Goal: Task Accomplishment & Management: Manage account settings

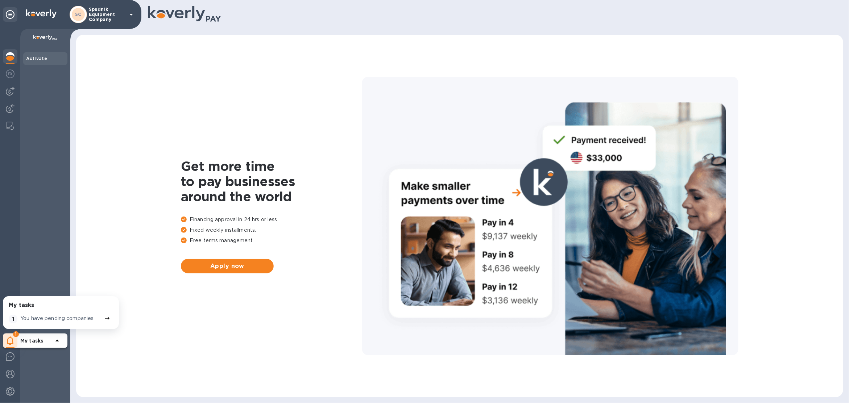
click at [105, 16] on p "Spudnik Equipment Company" at bounding box center [107, 14] width 36 height 15
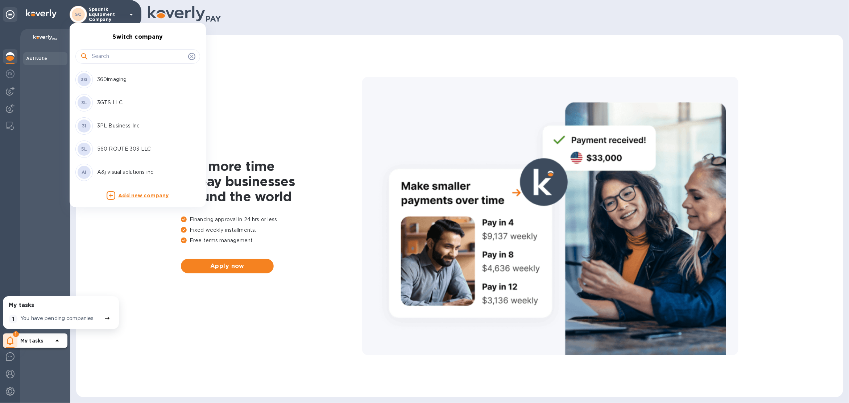
click at [111, 55] on input "text" at bounding box center [138, 56] width 93 height 11
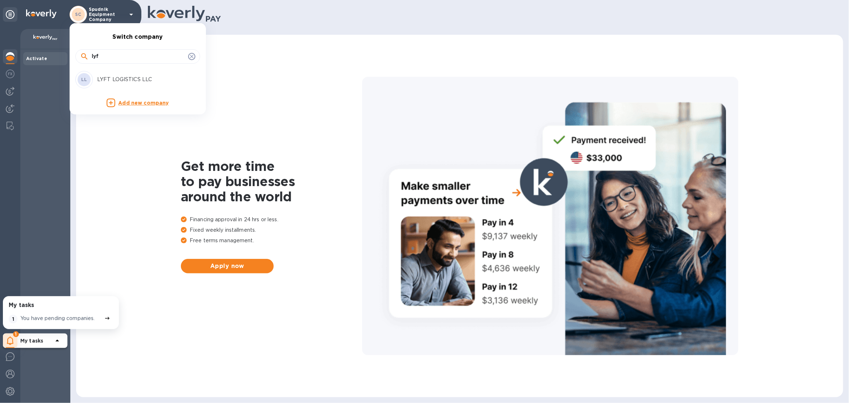
type input "lyf"
click at [106, 81] on p "LYFT LOGISTICS LLC" at bounding box center [142, 80] width 91 height 8
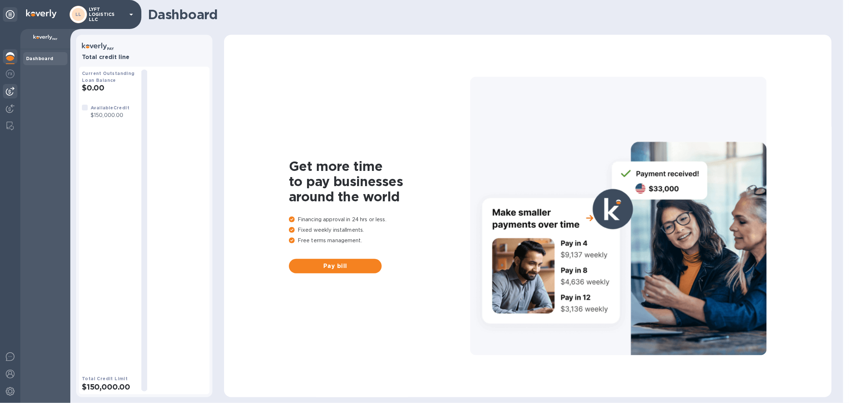
click at [11, 89] on img at bounding box center [10, 91] width 9 height 9
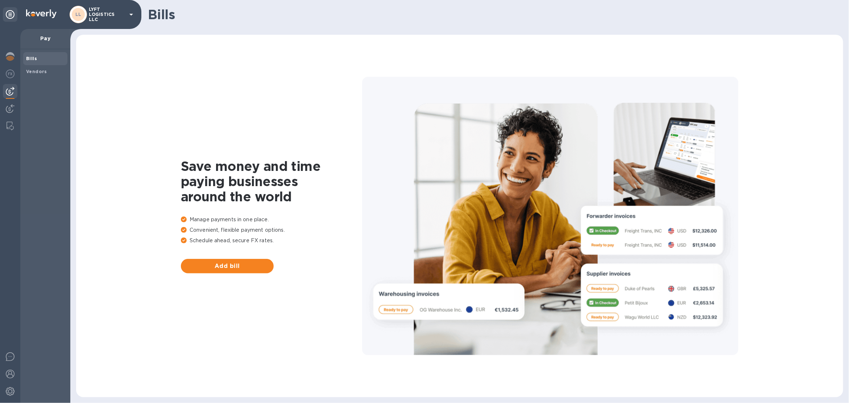
click at [11, 92] on img at bounding box center [10, 91] width 9 height 9
click at [40, 75] on div "Vendors" at bounding box center [45, 71] width 44 height 13
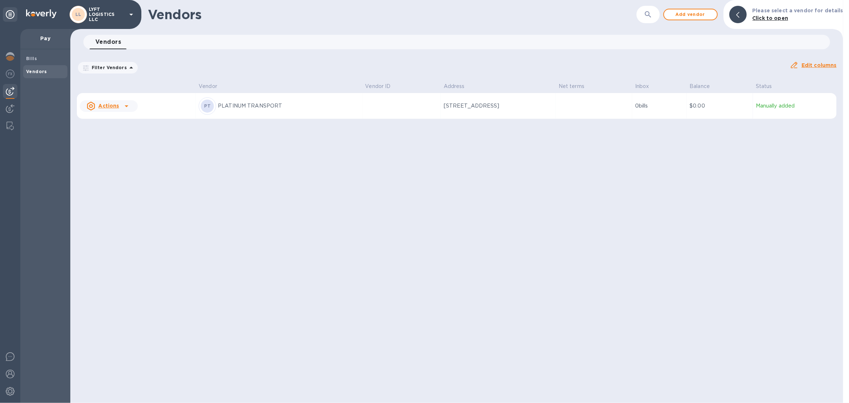
click at [85, 21] on div "LL" at bounding box center [78, 14] width 17 height 17
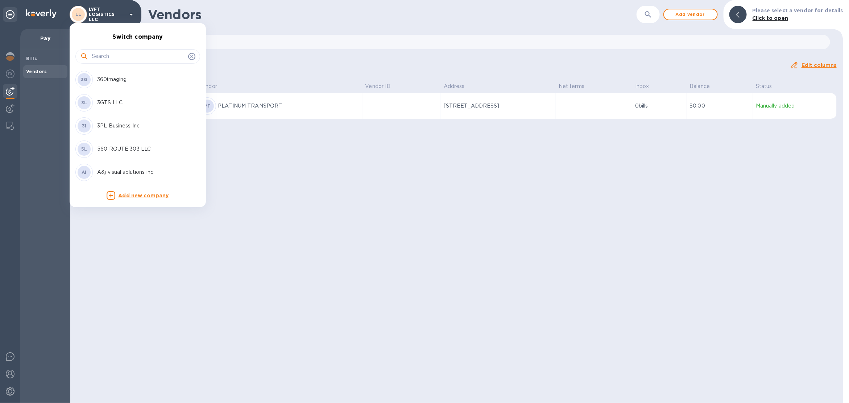
click at [97, 56] on input "text" at bounding box center [138, 56] width 93 height 11
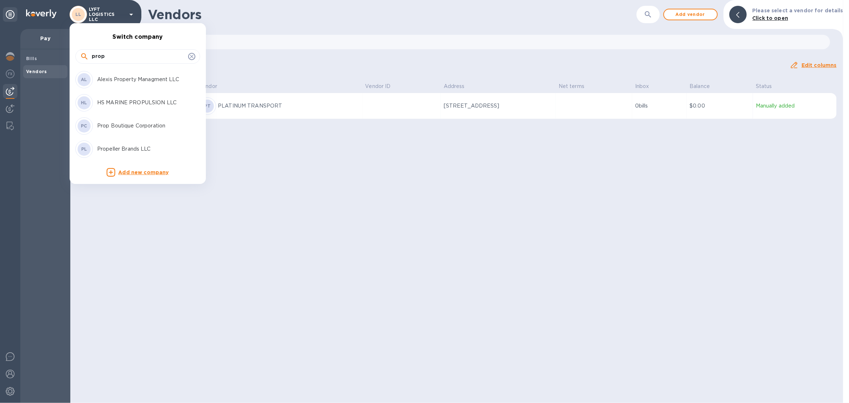
type input "prop"
click at [123, 127] on p "Prop Boutique Corporation" at bounding box center [142, 126] width 91 height 8
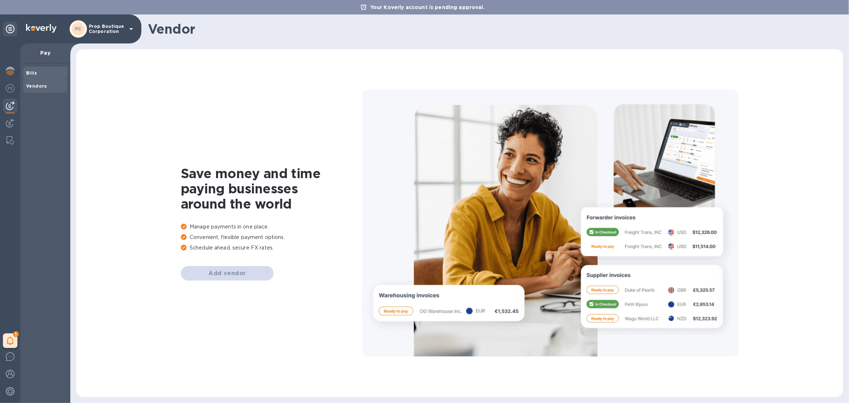
click at [41, 76] on span "Bills" at bounding box center [45, 73] width 38 height 7
click at [109, 31] on p "Prop Boutique Corporation" at bounding box center [107, 29] width 36 height 10
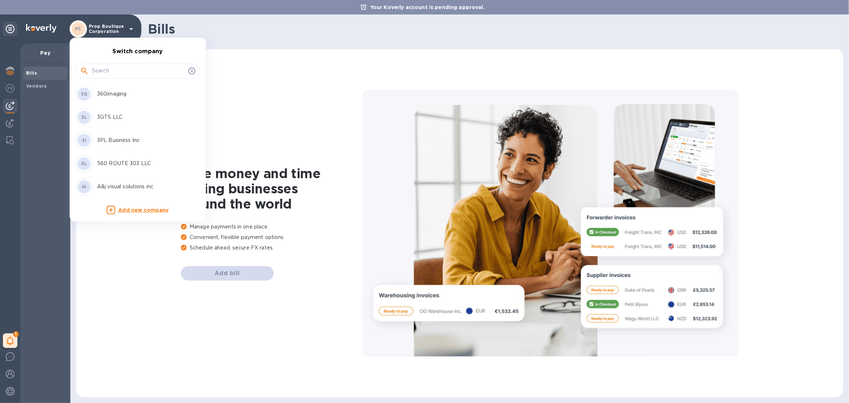
click at [112, 75] on input "text" at bounding box center [138, 71] width 93 height 11
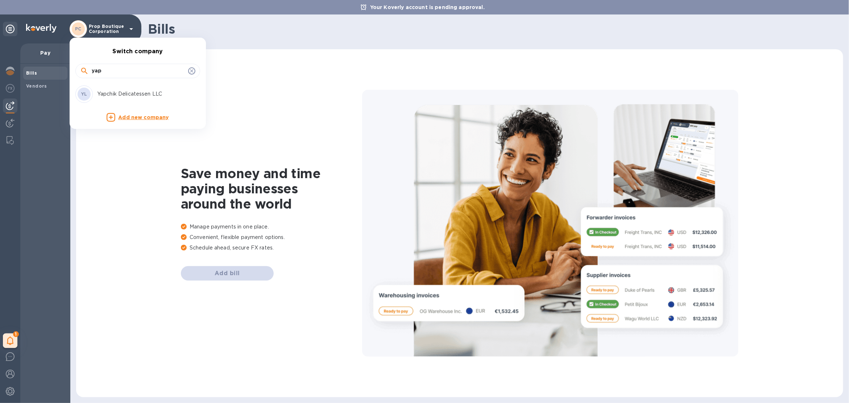
type input "yap"
click at [113, 94] on p "Yapchik Delicatessen LLC" at bounding box center [142, 94] width 91 height 8
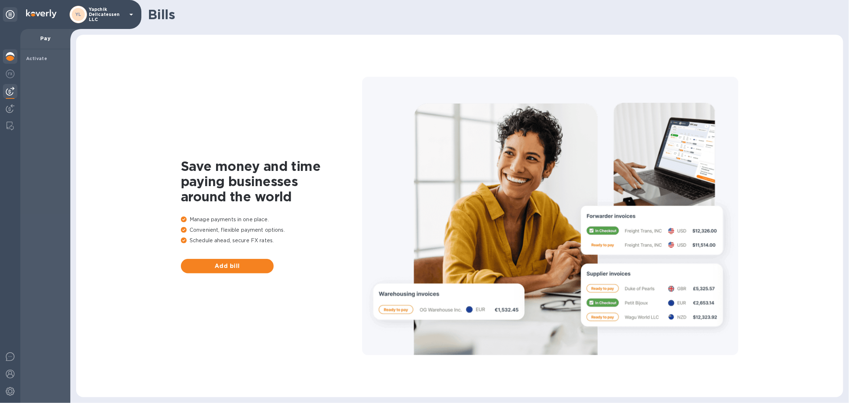
click at [12, 58] on img at bounding box center [10, 56] width 9 height 9
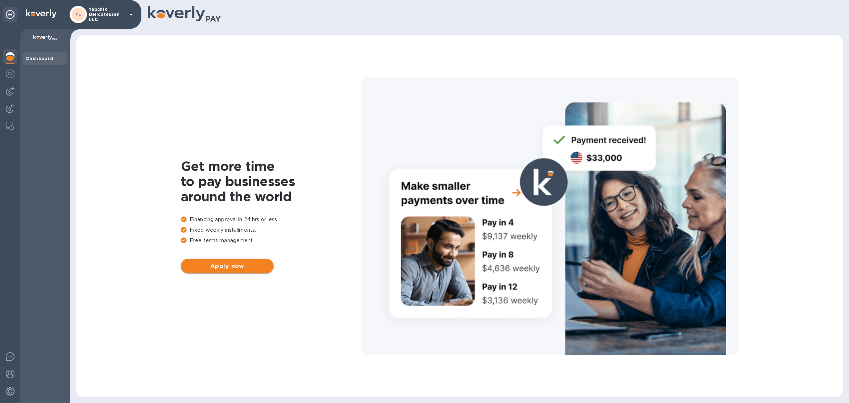
click at [222, 264] on span "Apply now" at bounding box center [227, 266] width 81 height 9
click at [112, 19] on p "Yapchik Delicatessen LLC" at bounding box center [107, 14] width 36 height 15
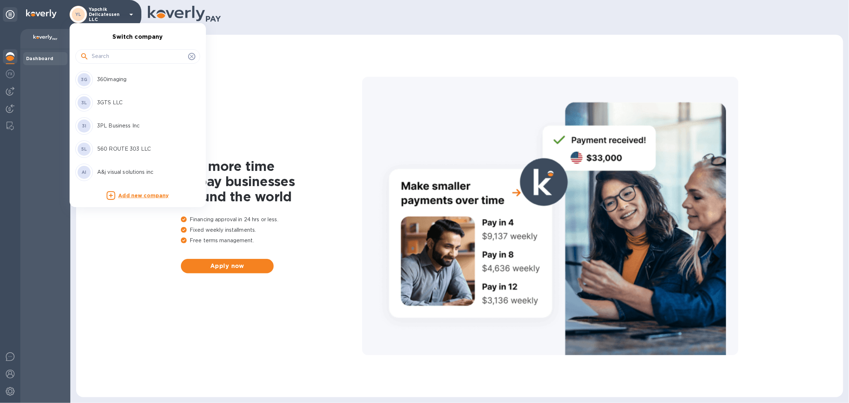
click at [109, 58] on input "text" at bounding box center [138, 56] width 93 height 11
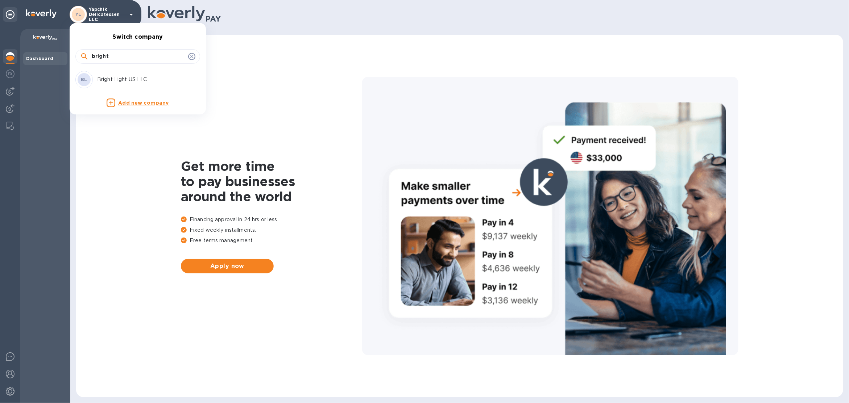
type input "bright"
click at [115, 73] on div "BL Bright Light US LLC" at bounding box center [131, 79] width 113 height 17
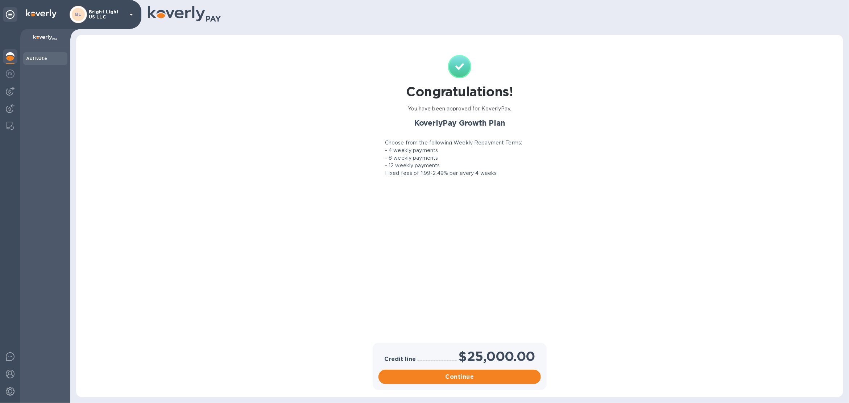
click at [114, 15] on p "Bright Light US LLC" at bounding box center [107, 14] width 36 height 10
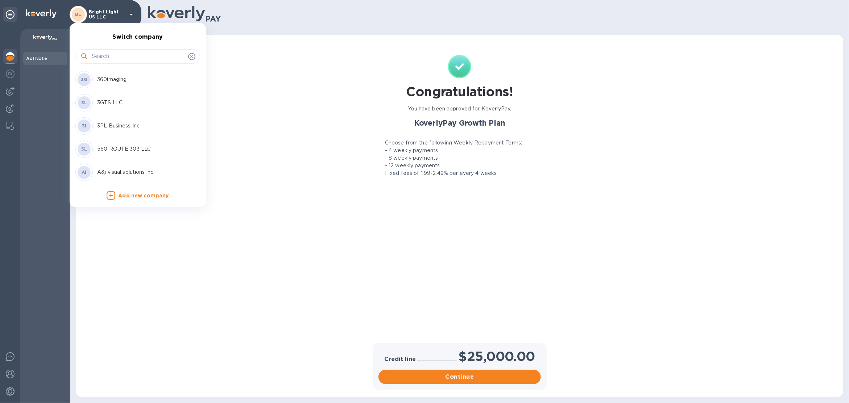
click at [119, 52] on input "text" at bounding box center [138, 56] width 93 height 11
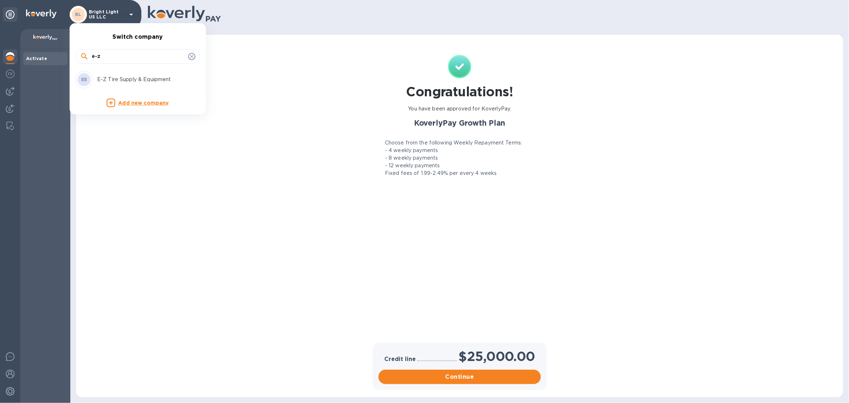
type input "e-z"
click at [123, 78] on p "E-Z Tire Supply & Equipment" at bounding box center [142, 80] width 91 height 8
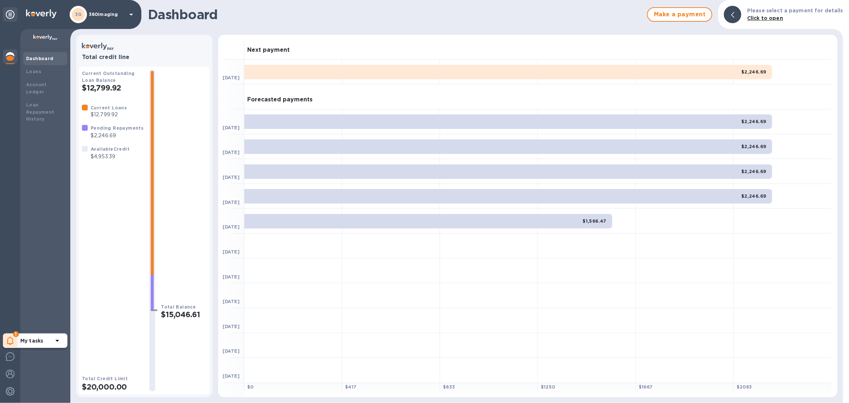
click at [13, 341] on icon at bounding box center [10, 341] width 7 height 9
click at [38, 316] on p "You have pending companies." at bounding box center [57, 319] width 75 height 8
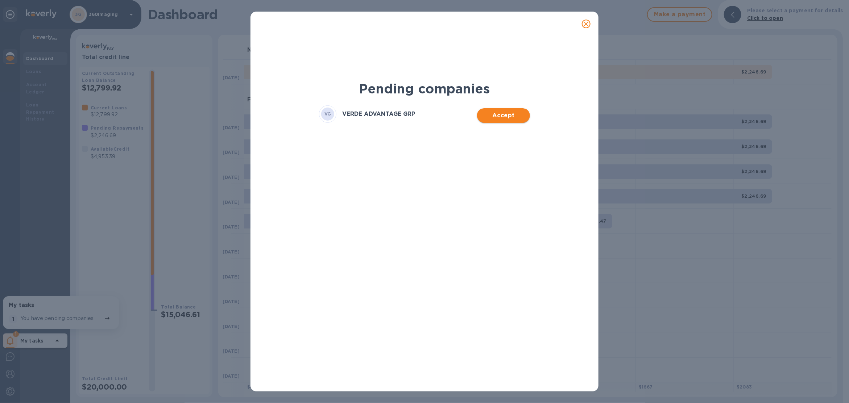
click at [498, 113] on span "Accept" at bounding box center [503, 115] width 41 height 9
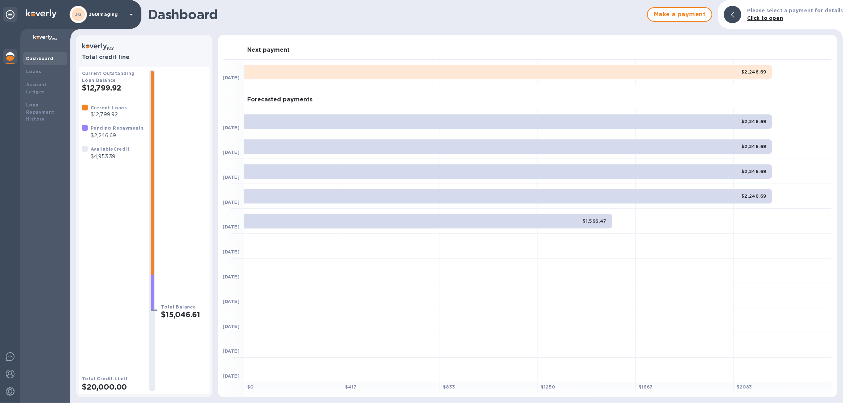
click at [93, 20] on div "3G 360imaging" at bounding box center [103, 14] width 66 height 17
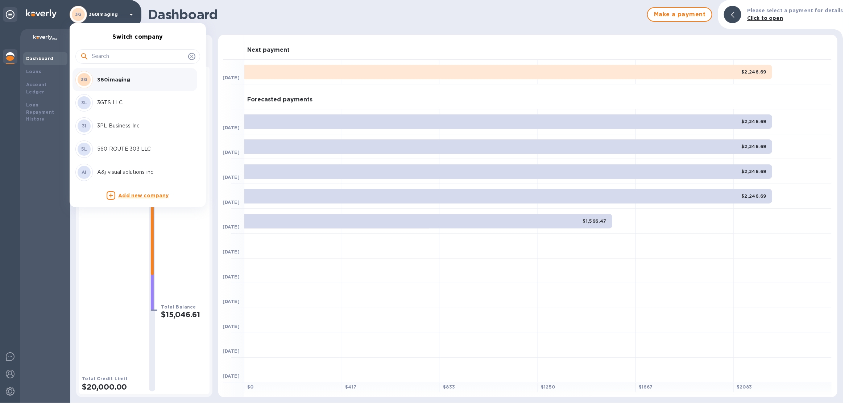
click at [8, 358] on div at bounding box center [424, 201] width 849 height 403
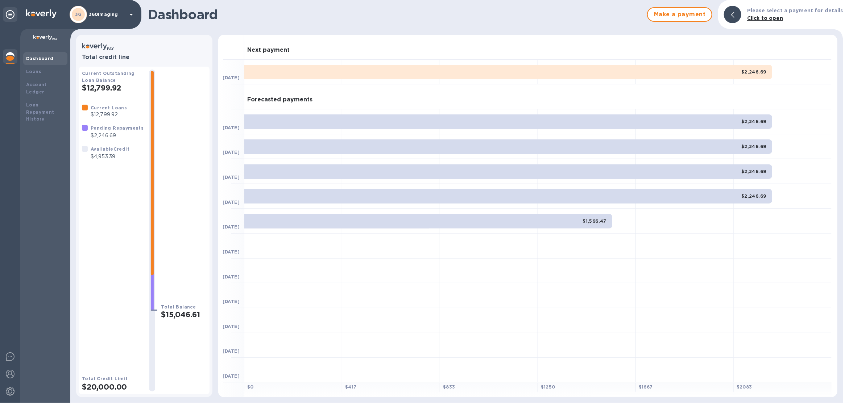
click at [12, 359] on img at bounding box center [10, 357] width 9 height 9
click at [12, 358] on img at bounding box center [10, 357] width 9 height 9
drag, startPoint x: 113, startPoint y: 2, endPoint x: 110, endPoint y: 21, distance: 19.1
click at [113, 5] on div "3G 360imaging" at bounding box center [70, 14] width 141 height 29
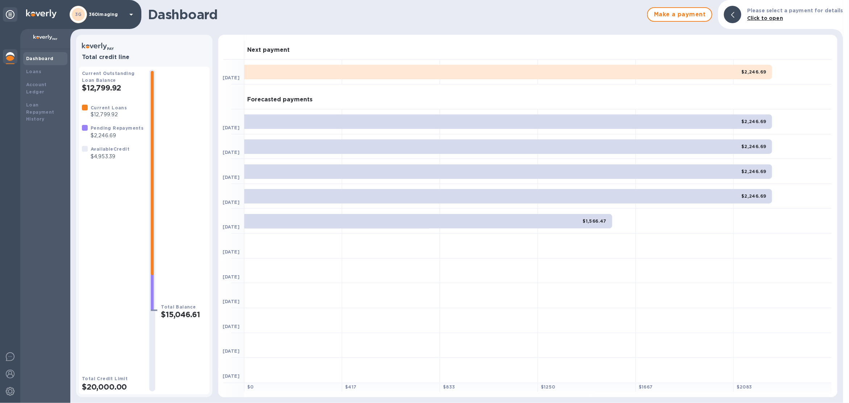
click at [108, 21] on div "3G 360imaging" at bounding box center [103, 14] width 66 height 17
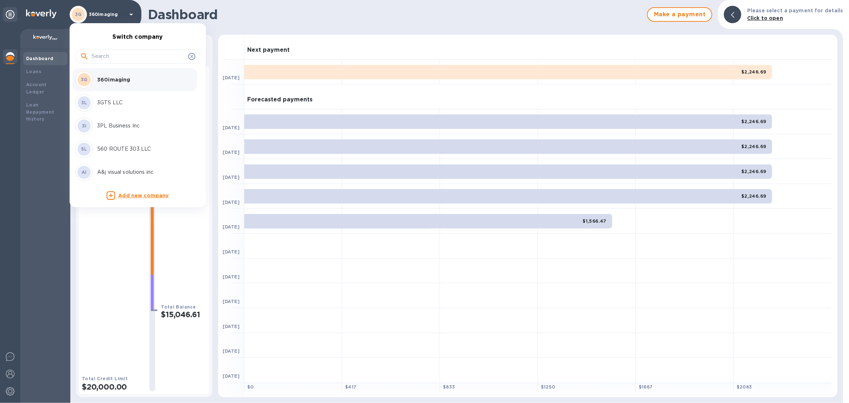
click at [108, 64] on div at bounding box center [137, 55] width 125 height 25
click at [108, 61] on input "text" at bounding box center [138, 56] width 93 height 11
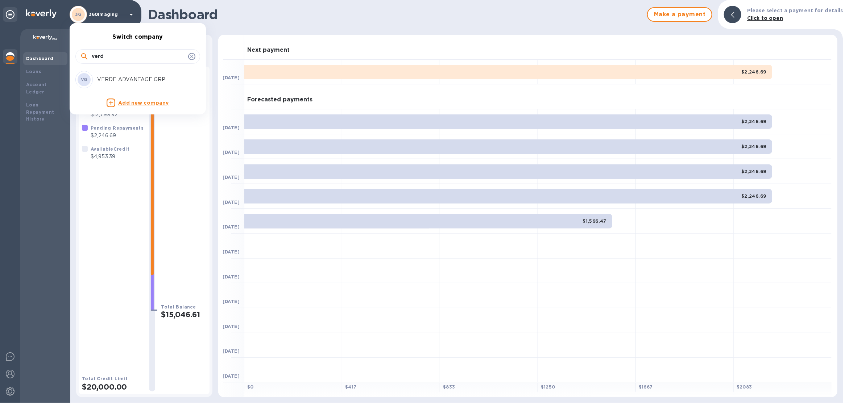
type input "verd"
click at [117, 83] on div "VG VERDE ADVANTAGE GRP" at bounding box center [131, 79] width 113 height 17
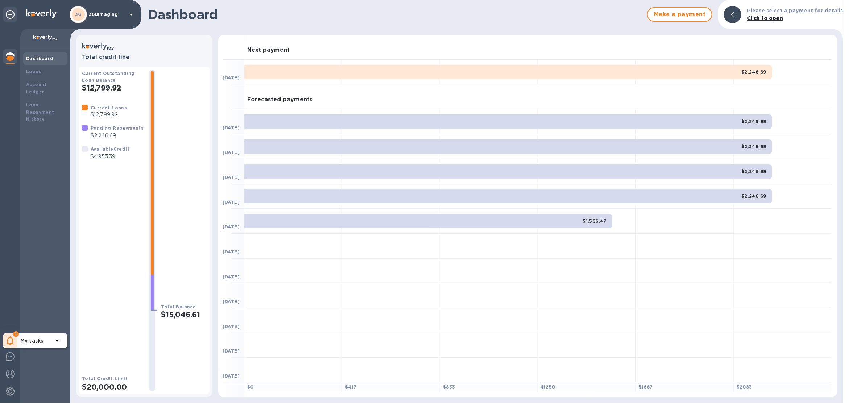
click at [9, 337] on icon at bounding box center [10, 341] width 7 height 9
click at [39, 319] on p "You have pending companies." at bounding box center [57, 319] width 75 height 8
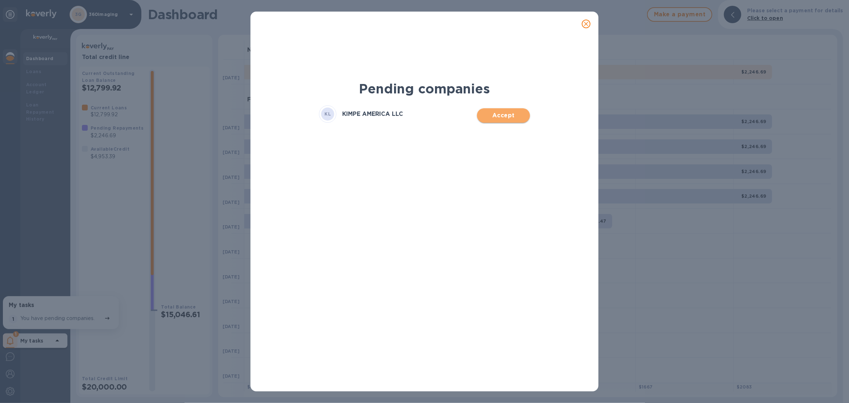
click at [514, 116] on span "Accept" at bounding box center [503, 115] width 41 height 9
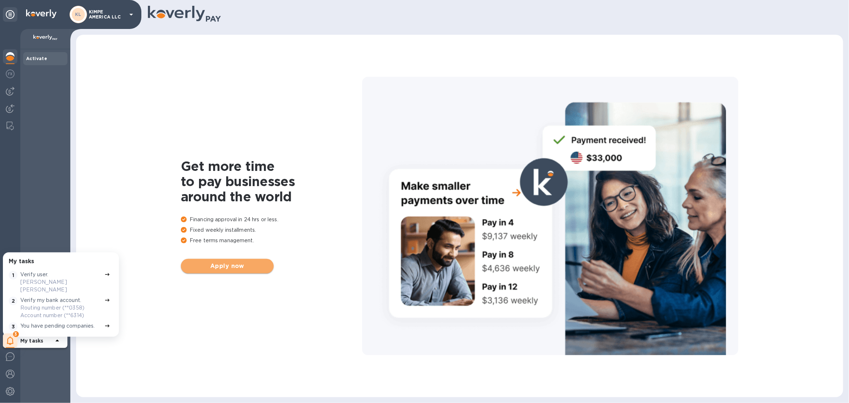
click at [220, 270] on button "Apply now" at bounding box center [227, 266] width 93 height 14
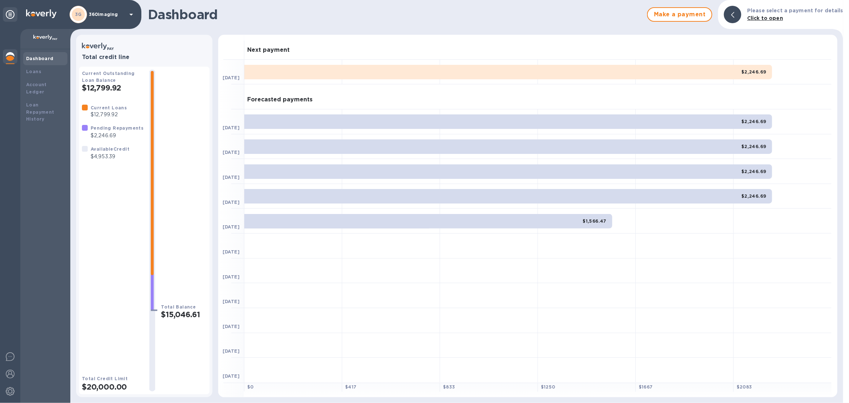
click at [115, 16] on p "360imaging" at bounding box center [107, 14] width 36 height 5
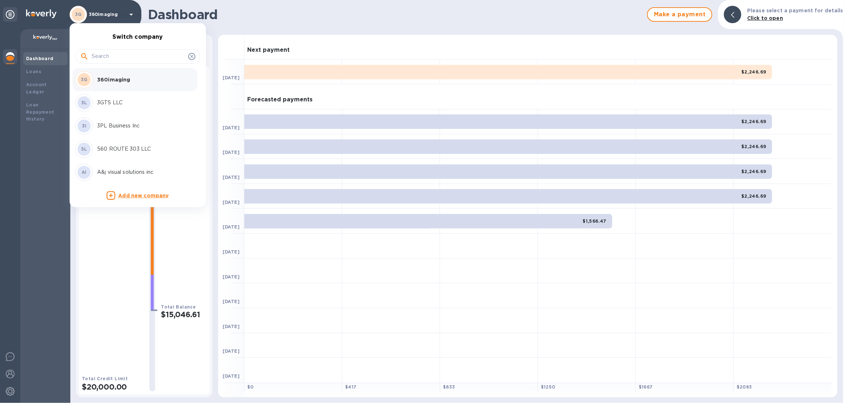
click at [117, 51] on div at bounding box center [137, 56] width 125 height 14
click at [130, 65] on div at bounding box center [137, 55] width 125 height 25
click at [130, 58] on input "text" at bounding box center [138, 56] width 93 height 11
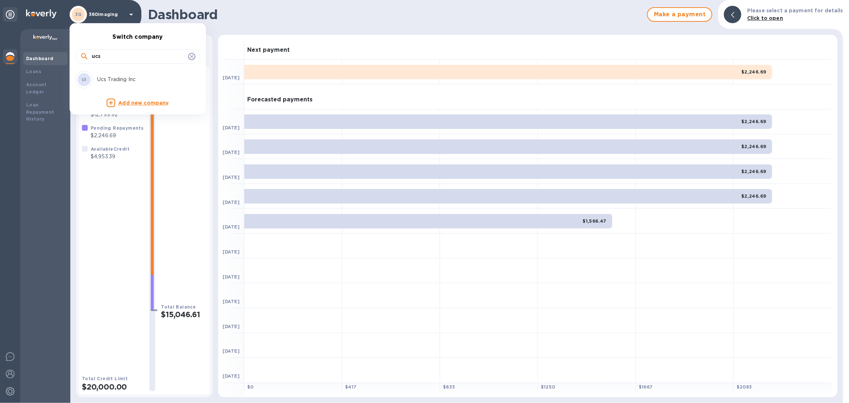
type input "ucs"
click at [136, 78] on p "Ucs Trading Inc" at bounding box center [142, 80] width 91 height 8
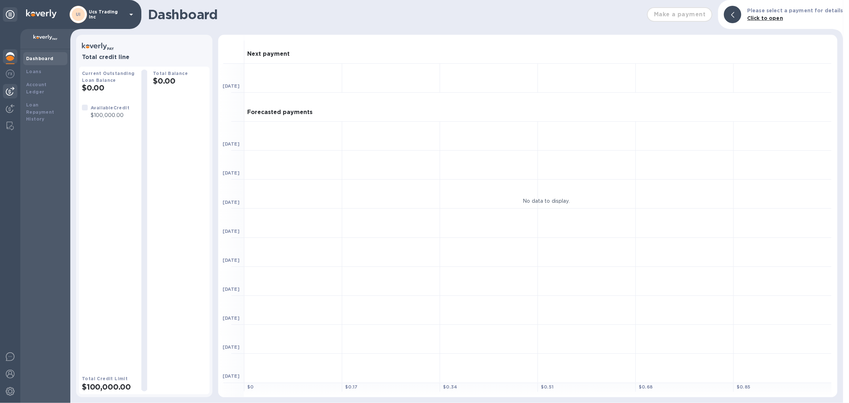
click at [8, 91] on img at bounding box center [10, 91] width 9 height 9
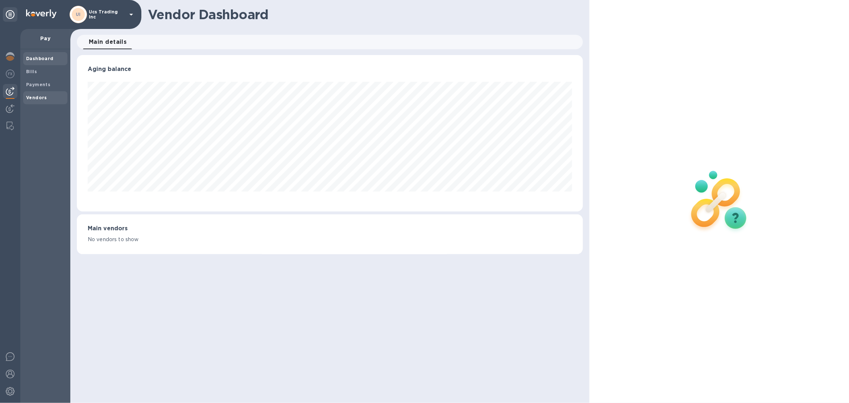
scroll to position [156, 506]
click at [36, 95] on b "Vendors" at bounding box center [36, 97] width 21 height 5
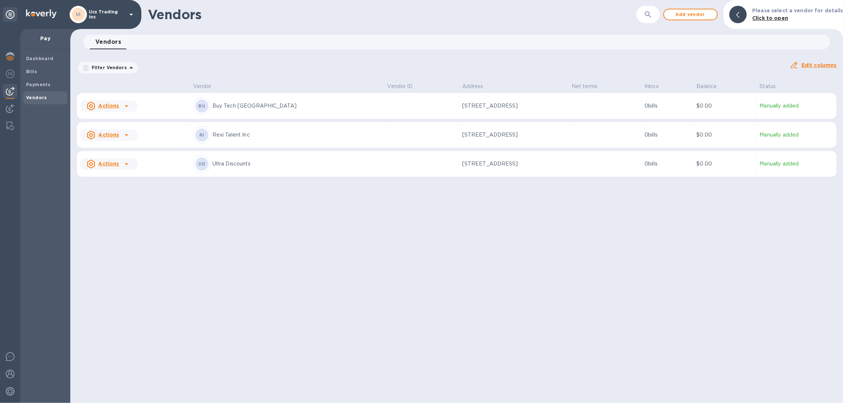
click at [117, 18] on div "UI Ucs Trading Inc" at bounding box center [103, 14] width 66 height 17
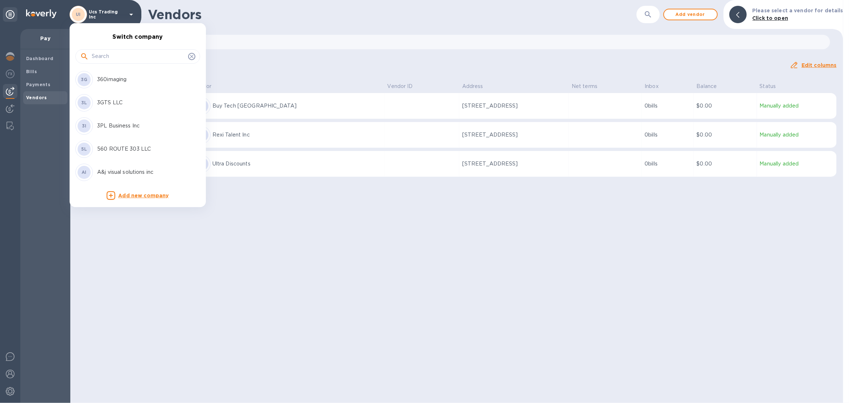
click at [112, 58] on input "text" at bounding box center [138, 56] width 93 height 11
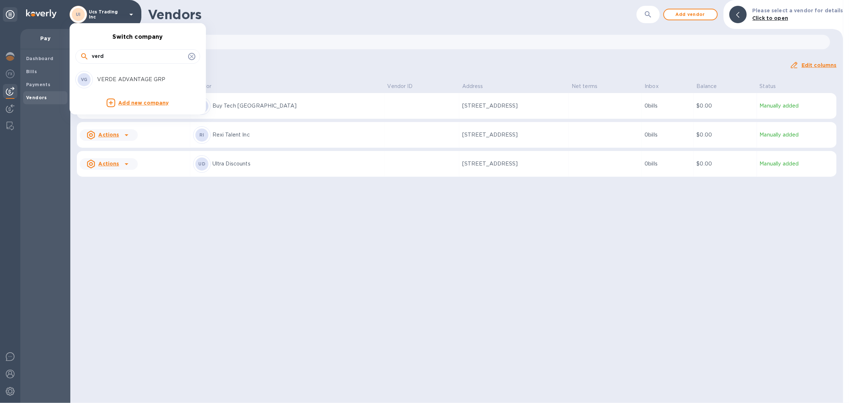
type input "verd"
click at [115, 78] on p "VERDE ADVANTAGE GRP" at bounding box center [142, 80] width 91 height 8
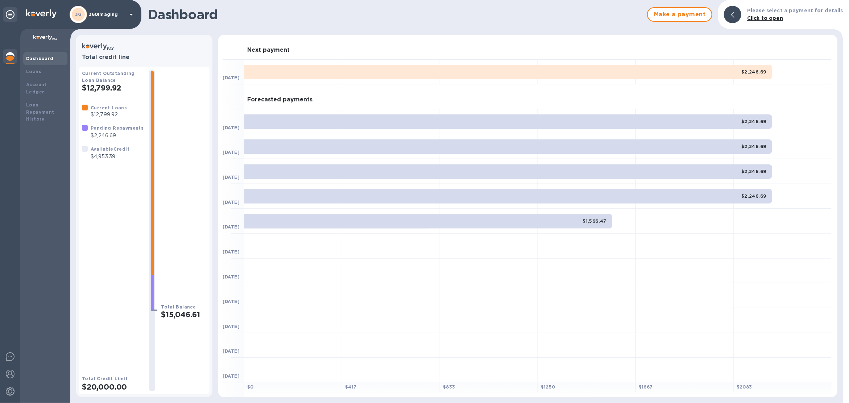
click at [122, 11] on div "3G 360imaging" at bounding box center [103, 14] width 66 height 17
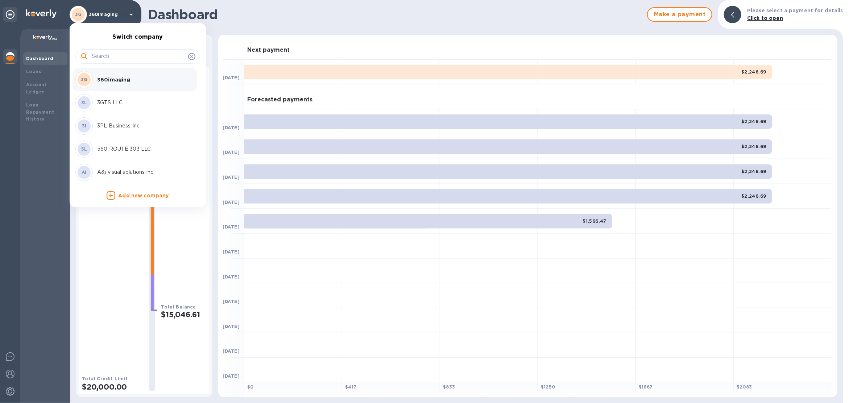
click at [117, 56] on input "text" at bounding box center [138, 56] width 93 height 11
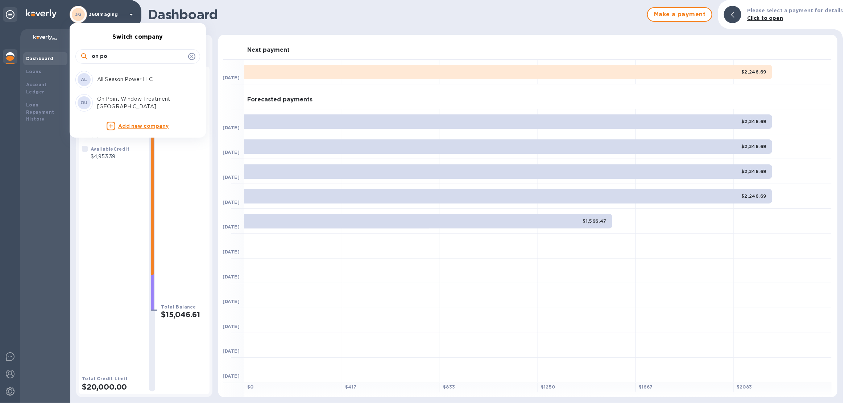
type input "on po"
click at [115, 102] on p "On Point Window Treatment [GEOGRAPHIC_DATA]" at bounding box center [142, 102] width 91 height 15
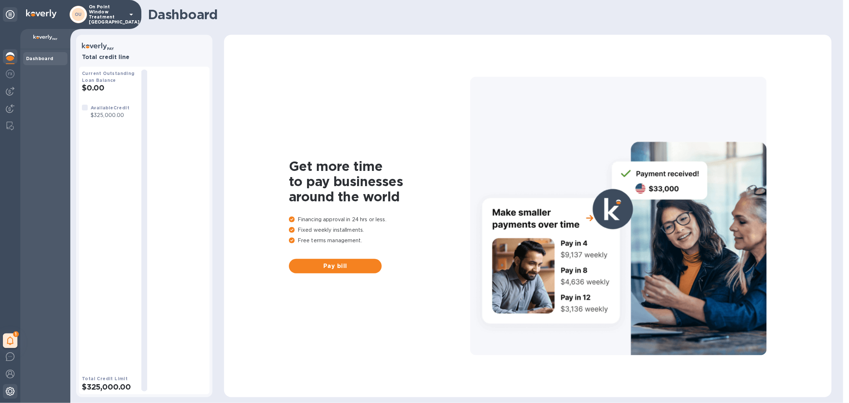
click at [12, 390] on img at bounding box center [10, 391] width 9 height 9
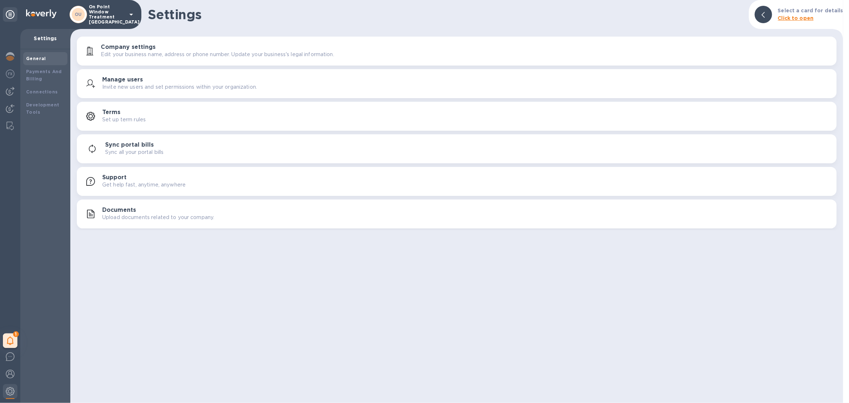
click at [145, 76] on div "Manage users Invite new users and set permissions within your organization." at bounding box center [456, 83] width 751 height 17
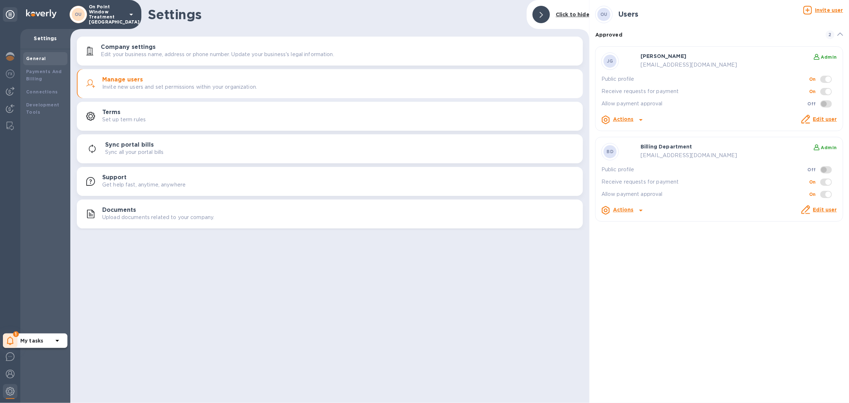
click at [7, 340] on icon at bounding box center [10, 341] width 7 height 9
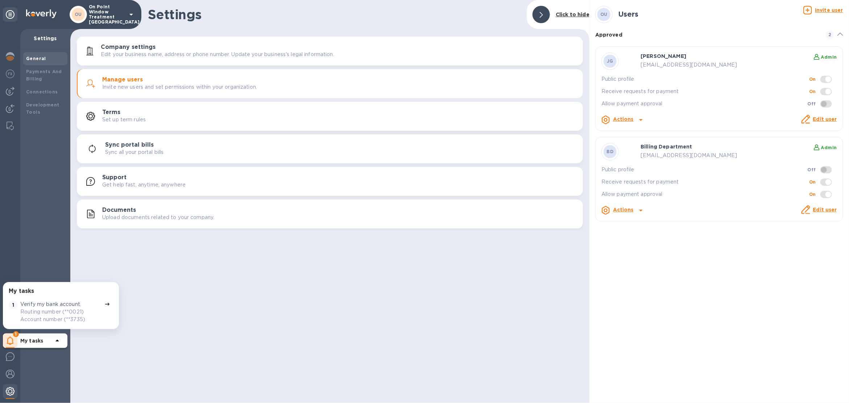
click at [9, 388] on img at bounding box center [10, 391] width 9 height 9
click at [31, 84] on div "Payments And Billing" at bounding box center [45, 75] width 44 height 20
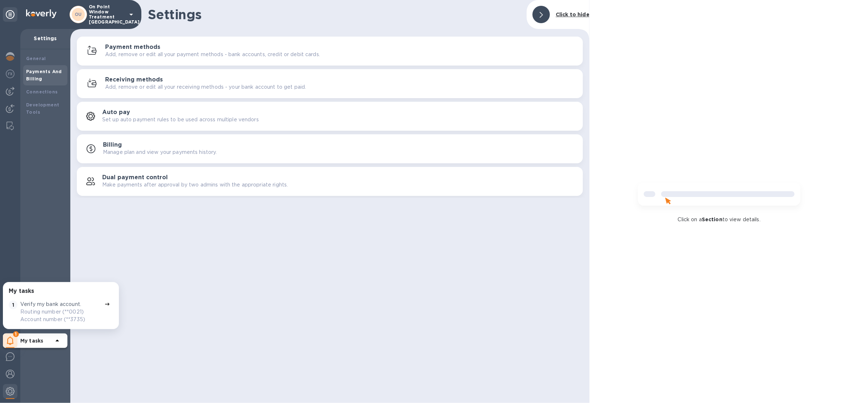
click at [126, 51] on p "Add, remove or edit all your payment methods - bank accounts, credit or debit c…" at bounding box center [212, 55] width 215 height 8
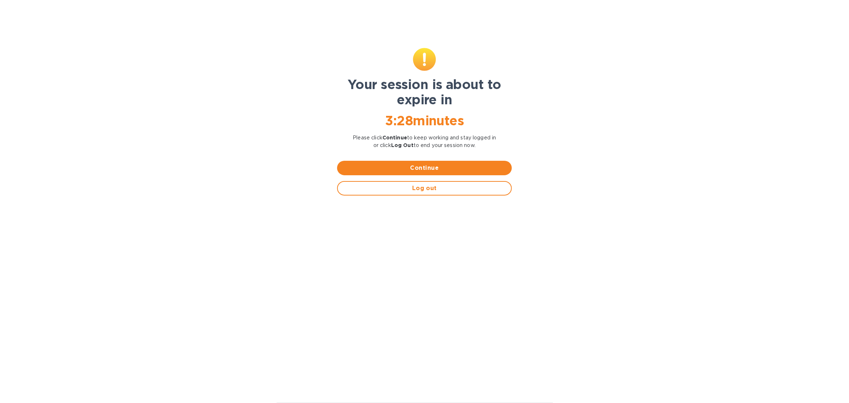
click at [8, 177] on div "Your session is about to expire in 3 : 28 minutes Please click Continue to keep…" at bounding box center [424, 219] width 849 height 369
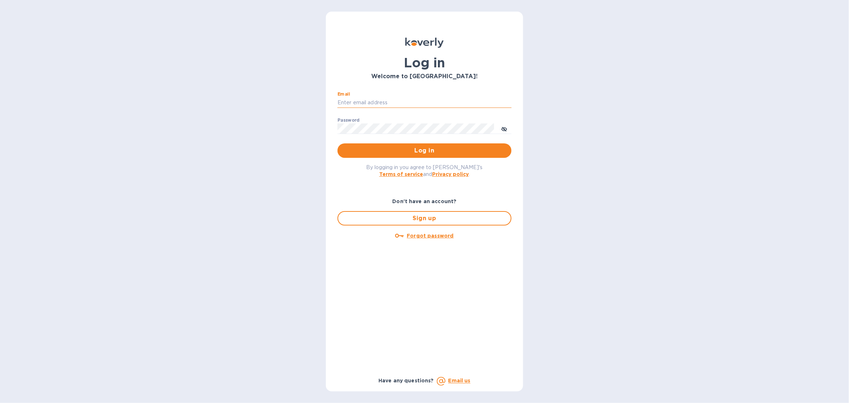
click at [380, 101] on input "Email" at bounding box center [424, 102] width 174 height 11
type input "[EMAIL_ADDRESS][DOMAIN_NAME]"
click at [431, 154] on span "Log in" at bounding box center [424, 150] width 162 height 9
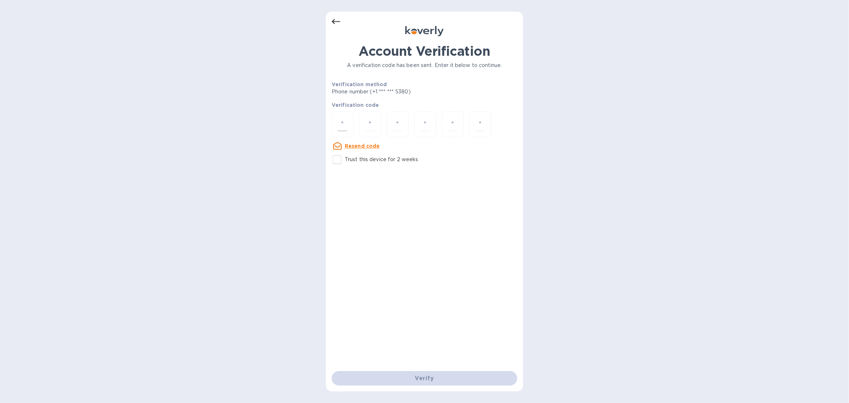
click at [347, 125] on div at bounding box center [343, 125] width 22 height 26
click at [346, 125] on div at bounding box center [343, 125] width 22 height 26
type input "2"
type input "1"
type input "7"
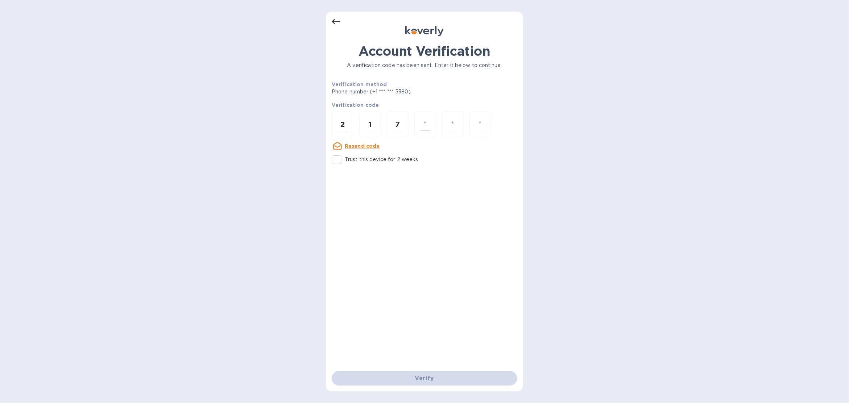
type input "5"
type input "1"
type input "5"
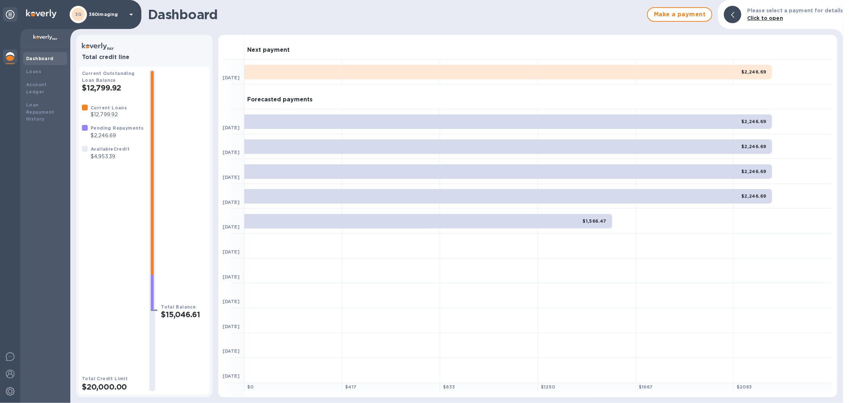
click at [109, 16] on p "360imaging" at bounding box center [107, 14] width 36 height 5
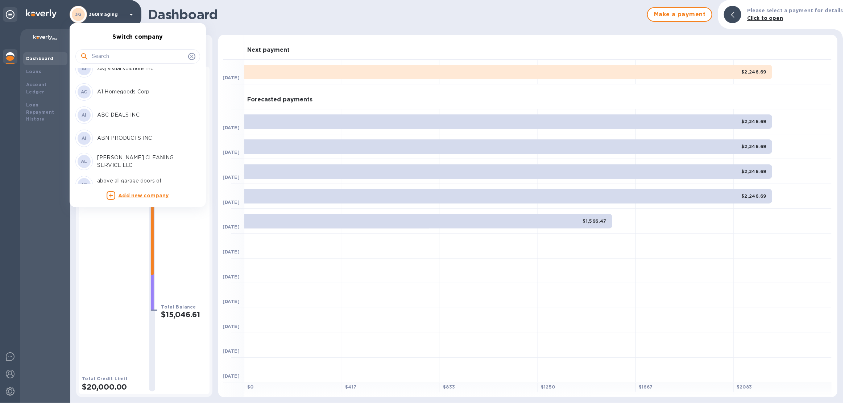
scroll to position [104, 0]
drag, startPoint x: 50, startPoint y: 59, endPoint x: 51, endPoint y: 55, distance: 4.1
click at [49, 59] on div at bounding box center [424, 201] width 849 height 403
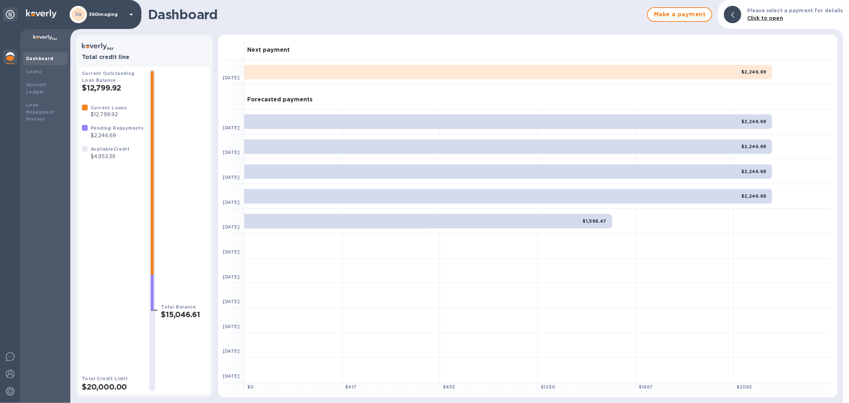
click at [98, 12] on p "360imaging" at bounding box center [107, 14] width 36 height 5
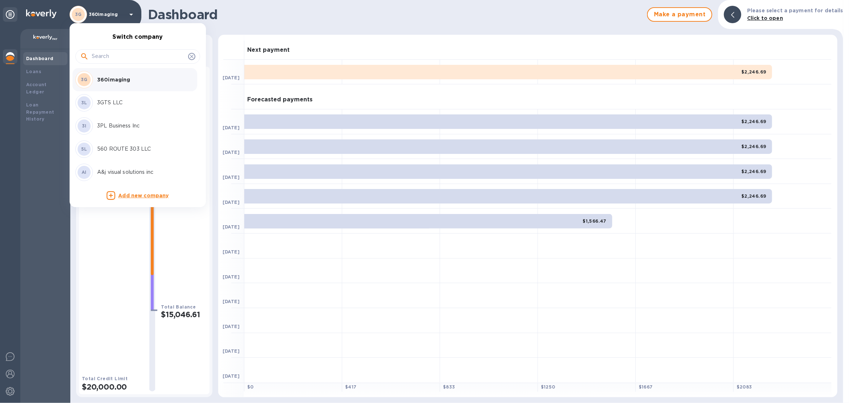
click at [99, 21] on div at bounding box center [424, 201] width 849 height 403
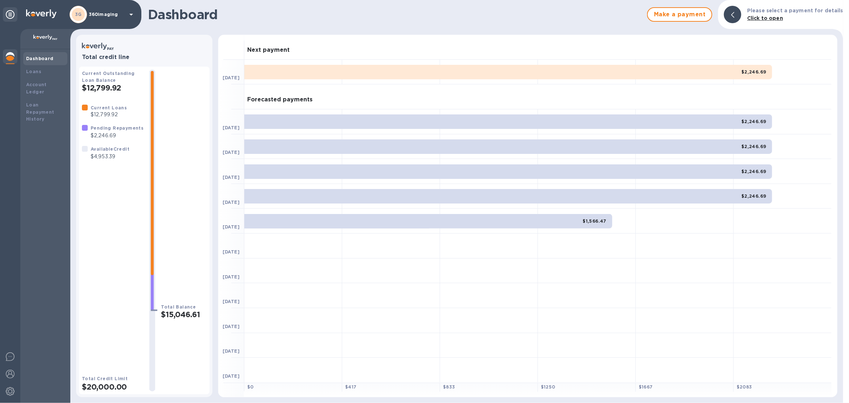
click at [100, 13] on p "360imaging" at bounding box center [107, 14] width 36 height 5
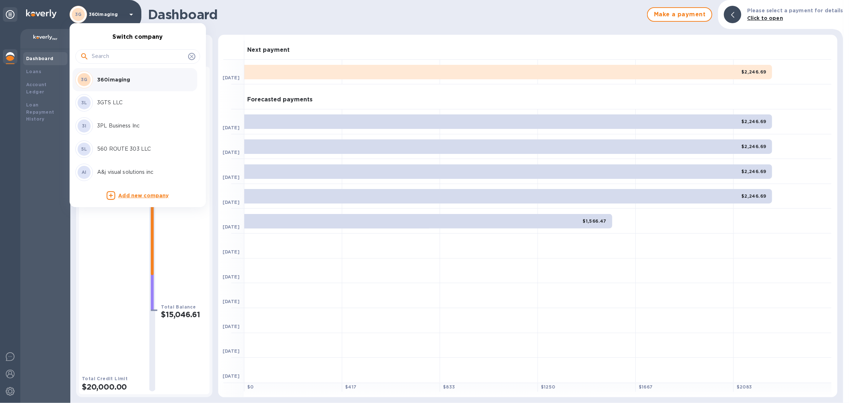
click at [120, 53] on input "text" at bounding box center [138, 56] width 93 height 11
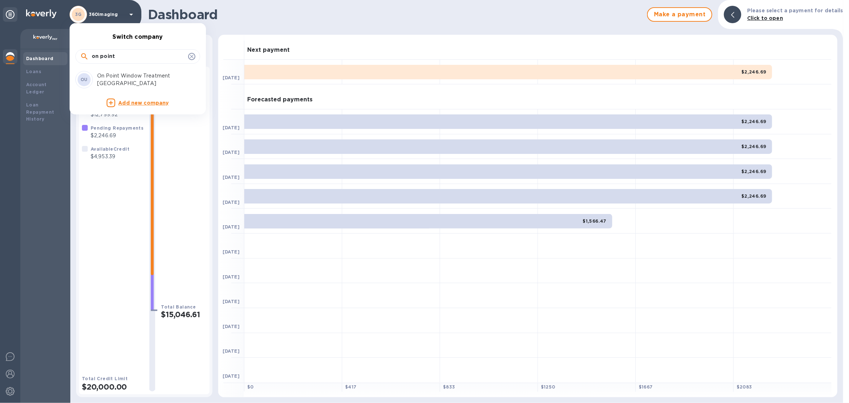
type input "on point"
click at [119, 79] on p "On Point Window Treatment USA" at bounding box center [142, 79] width 91 height 15
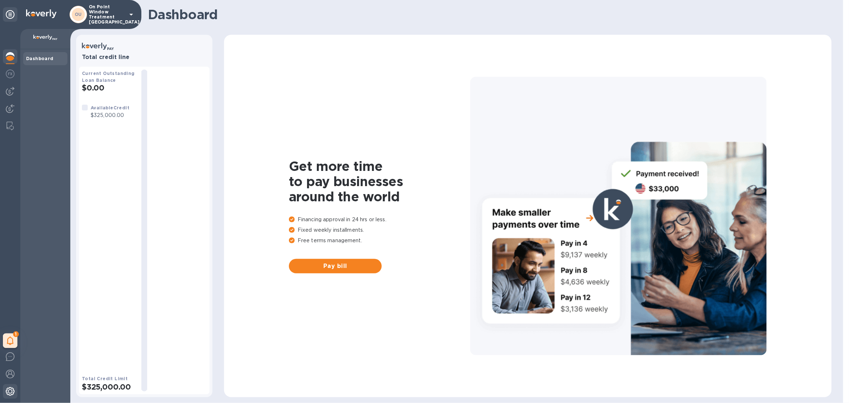
click at [13, 393] on img at bounding box center [10, 391] width 9 height 9
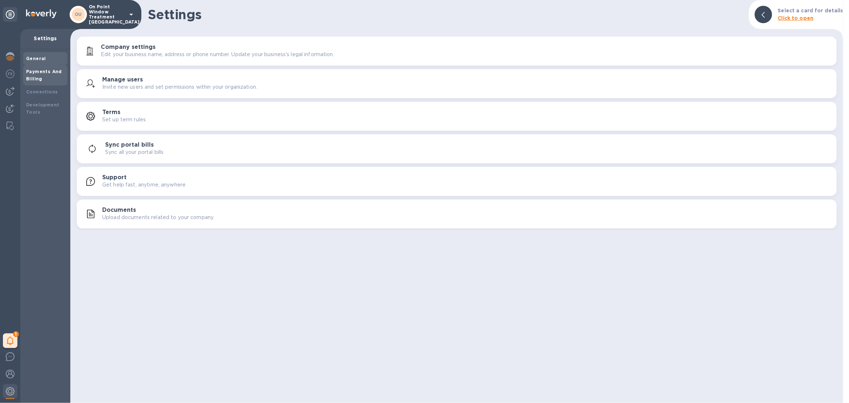
click at [47, 69] on b "Payments And Billing" at bounding box center [44, 75] width 36 height 13
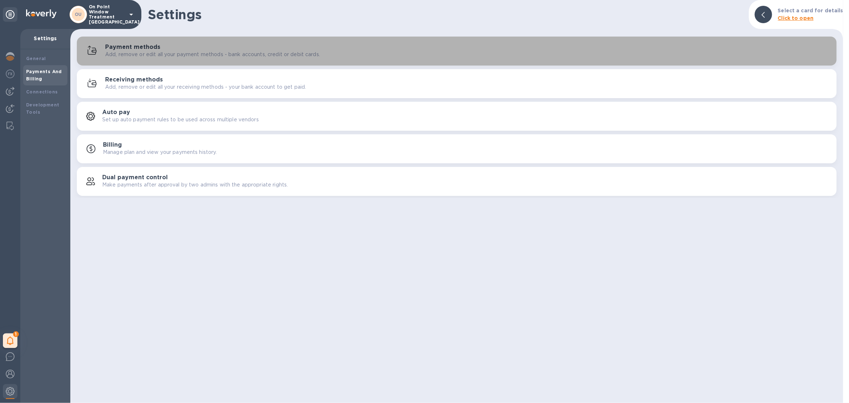
click at [147, 56] on p "Add, remove or edit all your payment methods - bank accounts, credit or debit c…" at bounding box center [212, 55] width 215 height 8
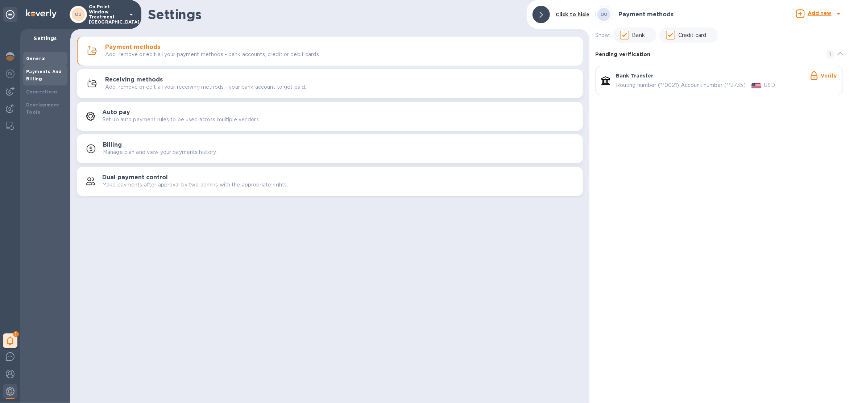
click at [30, 54] on div "General" at bounding box center [45, 58] width 44 height 13
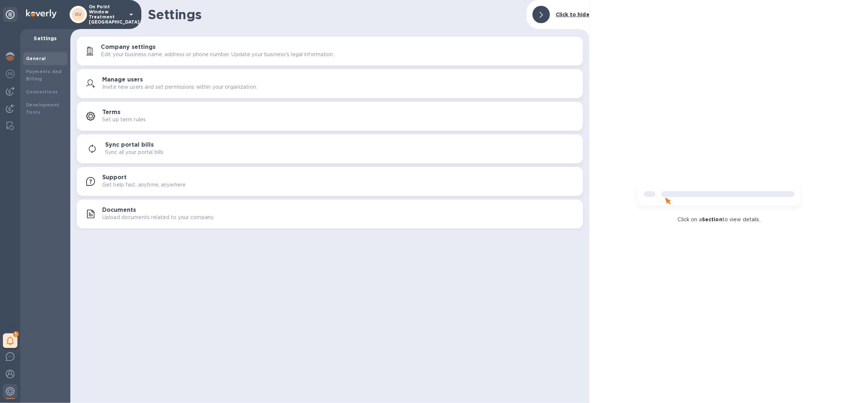
click at [137, 58] on p "Edit your business name, address or phone number. Update your business's legal …" at bounding box center [217, 55] width 233 height 8
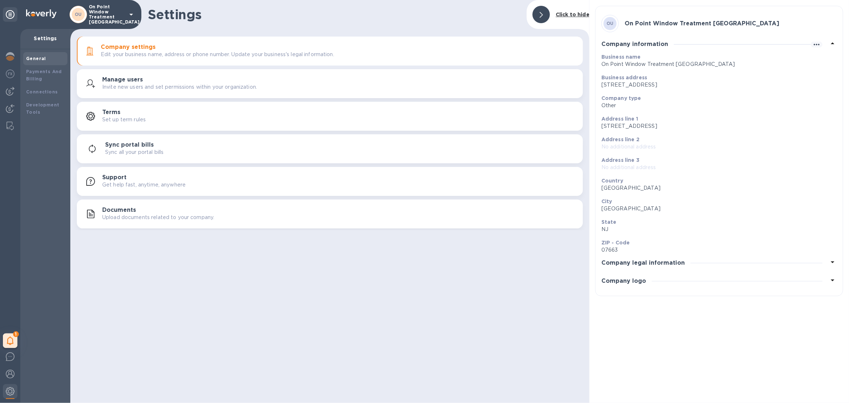
click at [154, 87] on p "Invite new users and set permissions within your organization." at bounding box center [179, 87] width 155 height 8
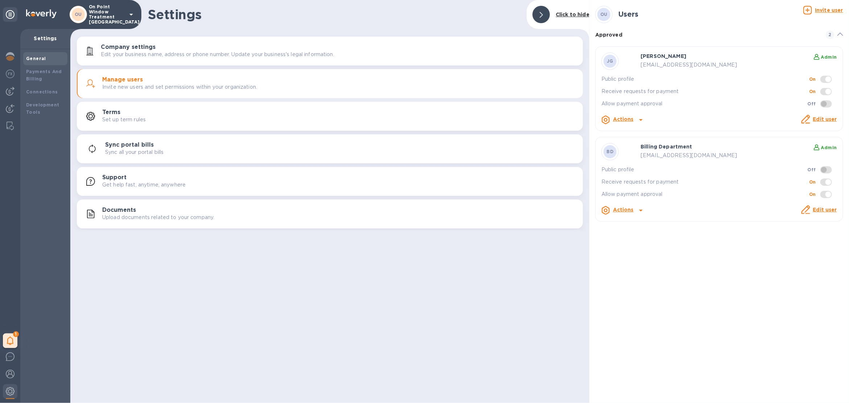
click at [819, 10] on u "Invite user" at bounding box center [829, 10] width 28 height 6
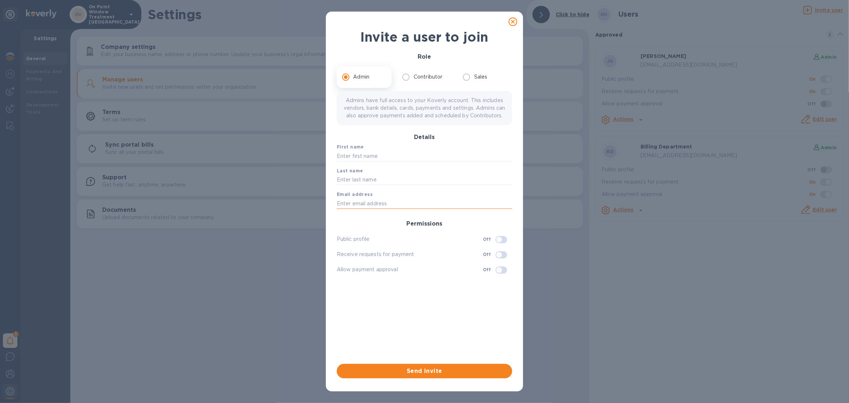
click at [425, 208] on input "text" at bounding box center [424, 203] width 175 height 11
paste input "[EMAIL_ADDRESS][DOMAIN_NAME]"
type input "[EMAIL_ADDRESS][DOMAIN_NAME]"
click at [412, 162] on input "text" at bounding box center [424, 156] width 175 height 11
type input "Chilly"
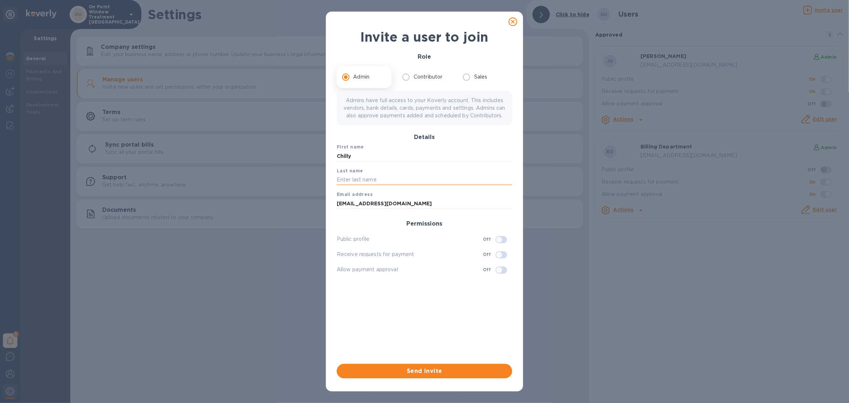
click at [404, 186] on input "text" at bounding box center [424, 180] width 175 height 11
type input "[PERSON_NAME]"
click at [501, 246] on input "checkbox" at bounding box center [499, 240] width 37 height 12
checkbox input "true"
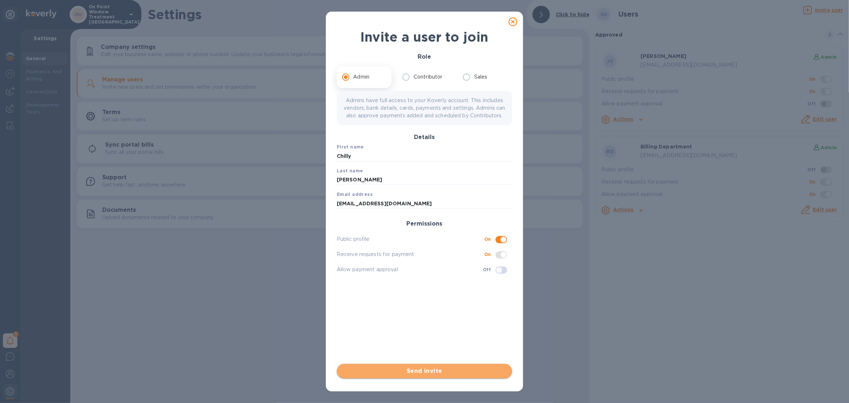
click at [476, 370] on span "Send invite" at bounding box center [424, 371] width 164 height 9
checkbox input "false"
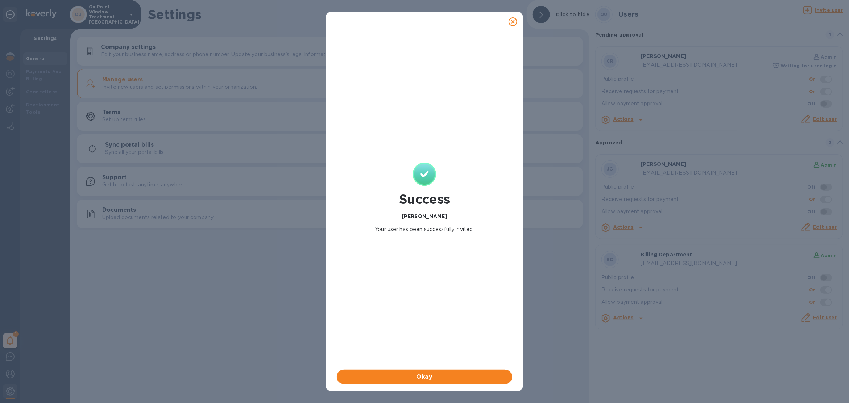
click at [476, 370] on div "Okay" at bounding box center [424, 377] width 178 height 17
click at [469, 384] on div "Okay" at bounding box center [424, 377] width 178 height 17
click at [467, 379] on span "Okay" at bounding box center [424, 377] width 164 height 9
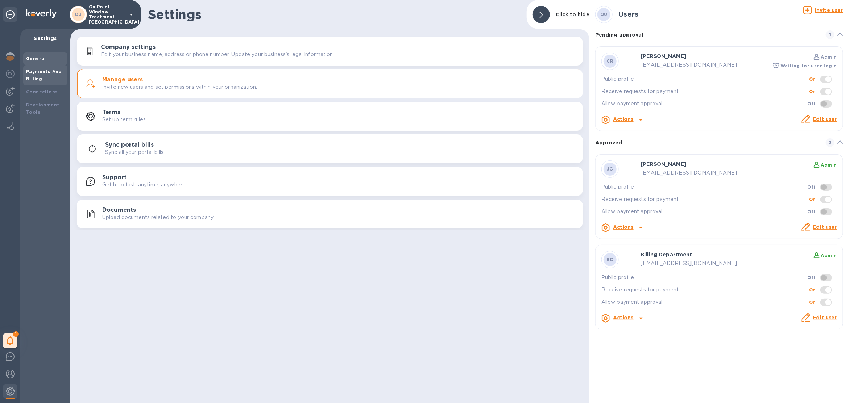
drag, startPoint x: 36, startPoint y: 83, endPoint x: 63, endPoint y: 76, distance: 28.8
click at [36, 83] on div "Payments And Billing" at bounding box center [45, 75] width 44 height 20
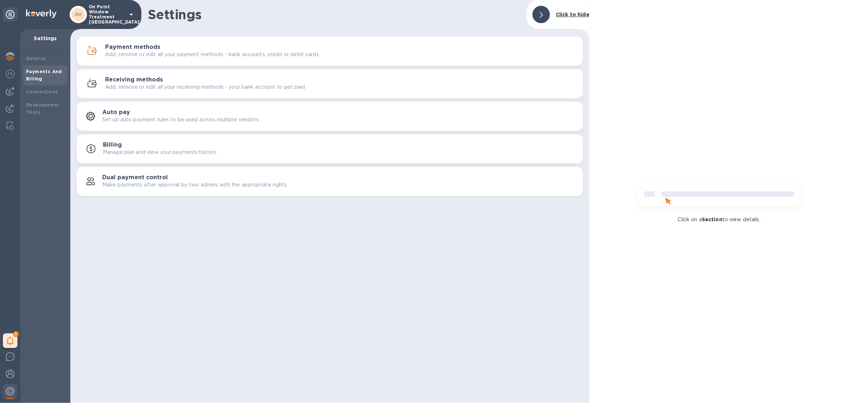
click at [165, 86] on p "Add, remove or edit all your receiving methods - your bank account to get paid." at bounding box center [205, 87] width 201 height 8
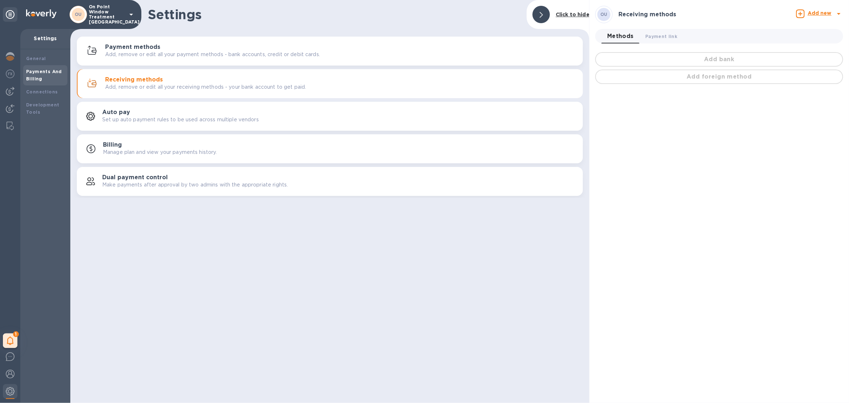
click at [439, 61] on button "Payment methods Add, remove or edit all your payment methods - bank accounts, c…" at bounding box center [330, 51] width 506 height 29
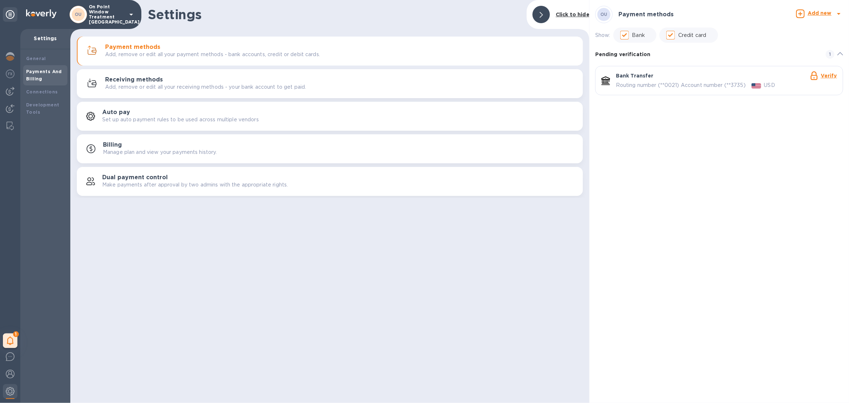
click at [705, 77] on div "Bank Transfer Verify" at bounding box center [726, 76] width 221 height 9
click at [826, 78] on link "Verify" at bounding box center [828, 76] width 16 height 6
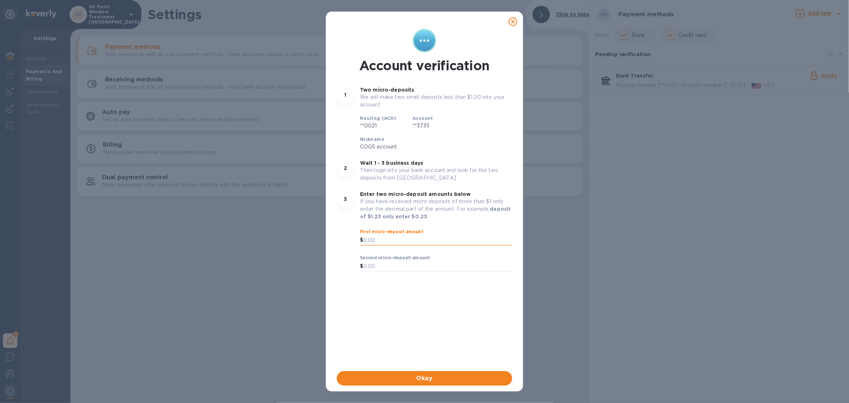
click at [397, 241] on input "text" at bounding box center [437, 240] width 149 height 11
type input "0.01"
click at [404, 266] on input "text" at bounding box center [437, 266] width 149 height 11
type input "0.65"
click at [382, 244] on input "0.01" at bounding box center [437, 240] width 149 height 11
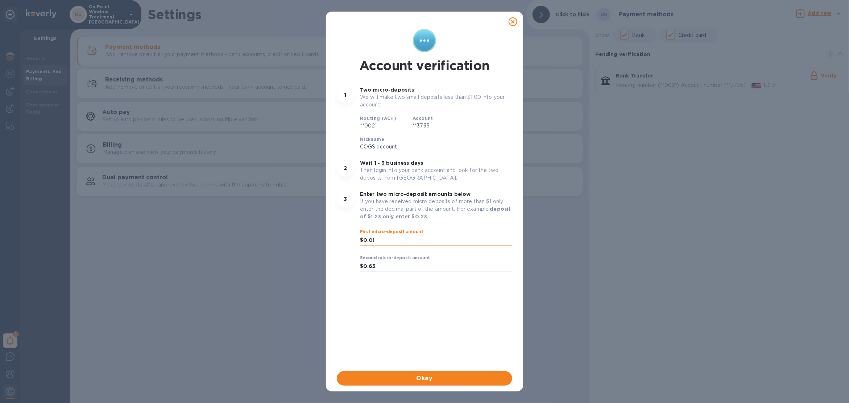
drag, startPoint x: 381, startPoint y: 243, endPoint x: 368, endPoint y: 242, distance: 12.7
click at [368, 242] on input "0.01" at bounding box center [437, 240] width 149 height 11
type input "0.58"
click at [414, 378] on span "Okay" at bounding box center [424, 378] width 164 height 9
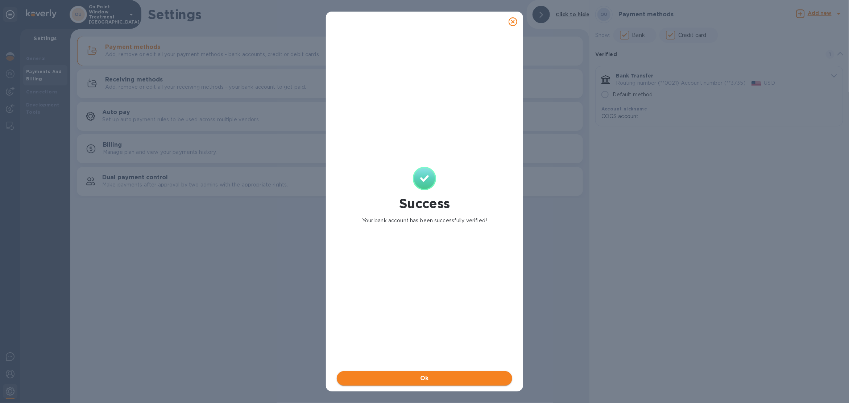
click at [414, 379] on span "Ok" at bounding box center [424, 378] width 164 height 9
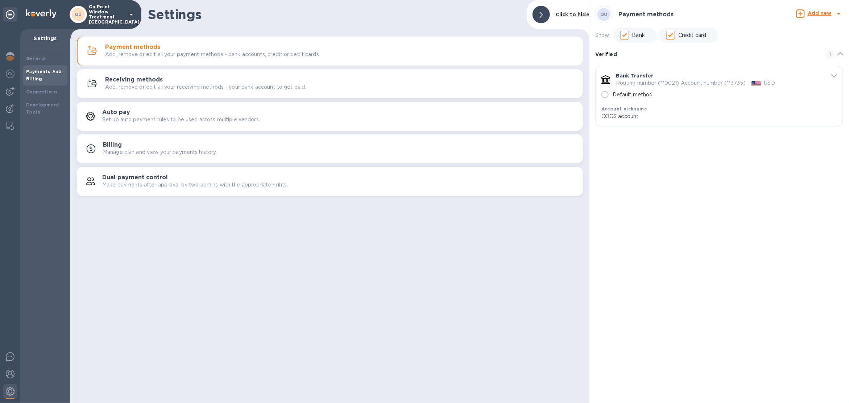
click at [601, 97] on input "Default method" at bounding box center [604, 94] width 15 height 15
radio input "true"
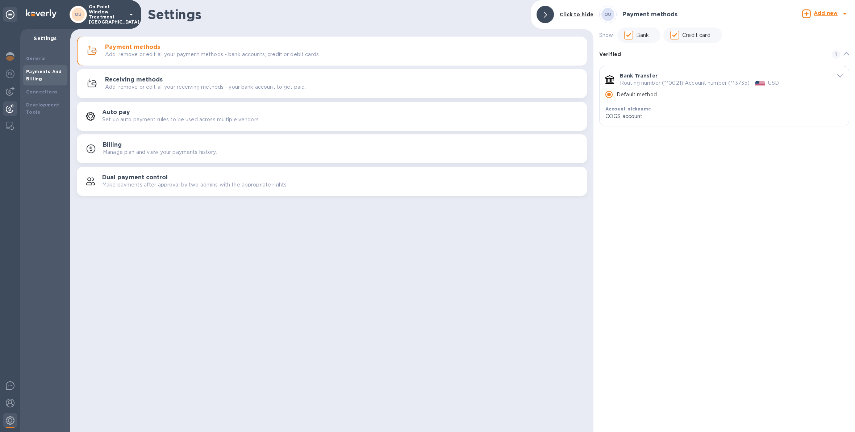
click at [16, 107] on div at bounding box center [10, 109] width 14 height 16
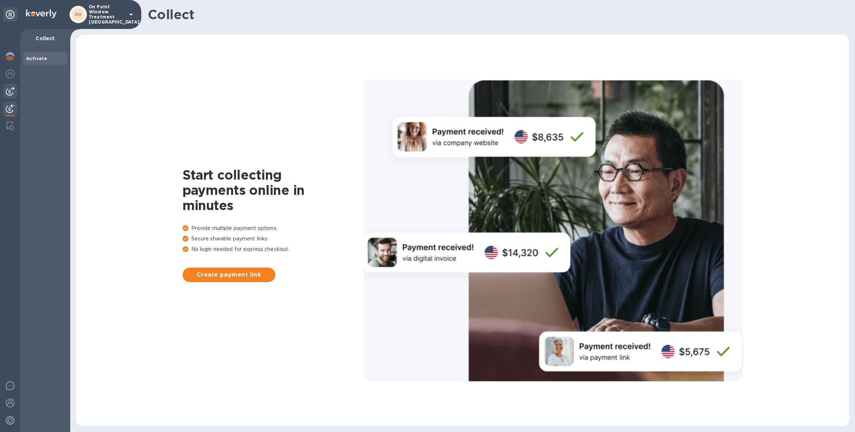
click at [9, 88] on img at bounding box center [10, 91] width 9 height 9
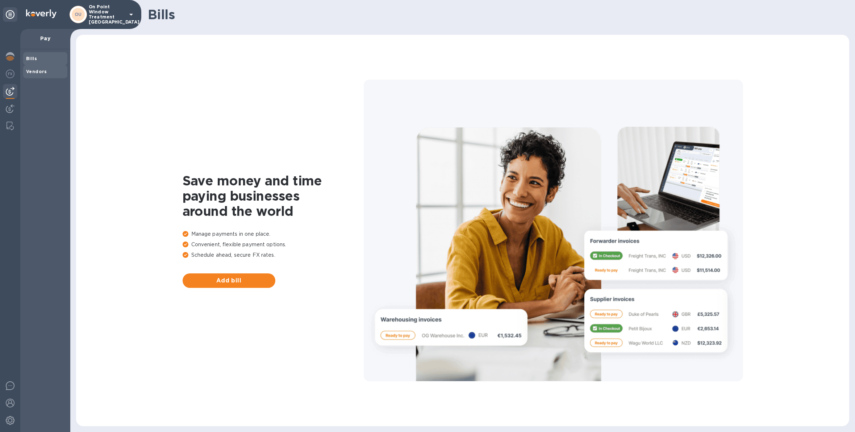
click at [33, 70] on b "Vendors" at bounding box center [36, 71] width 21 height 5
click at [228, 283] on span "Add vendor" at bounding box center [228, 281] width 81 height 9
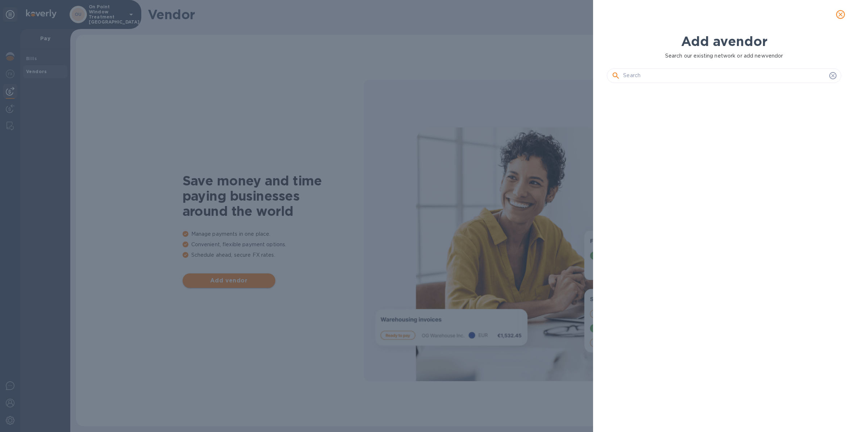
scroll to position [317, 237]
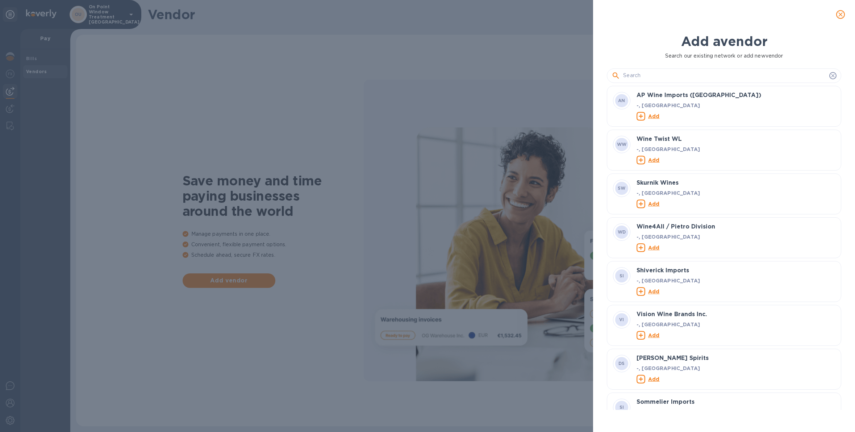
click at [839, 13] on icon "close" at bounding box center [841, 14] width 4 height 4
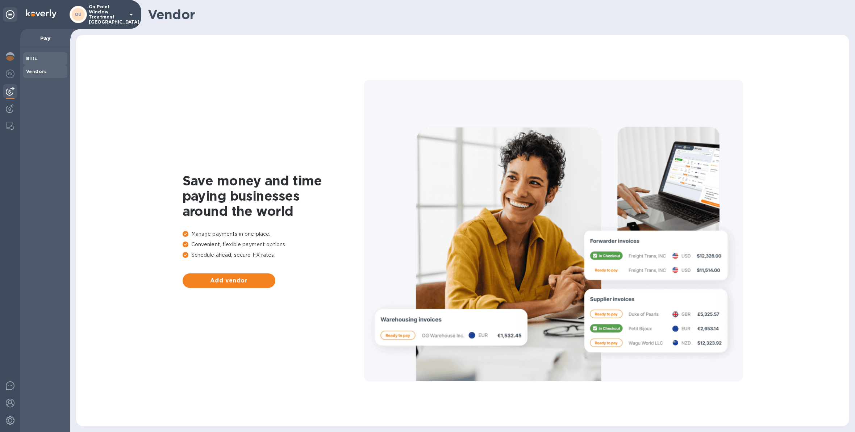
click at [44, 55] on span "Bills" at bounding box center [45, 58] width 38 height 7
click at [5, 92] on div at bounding box center [10, 91] width 14 height 14
click at [52, 72] on span "Vendors" at bounding box center [45, 71] width 38 height 7
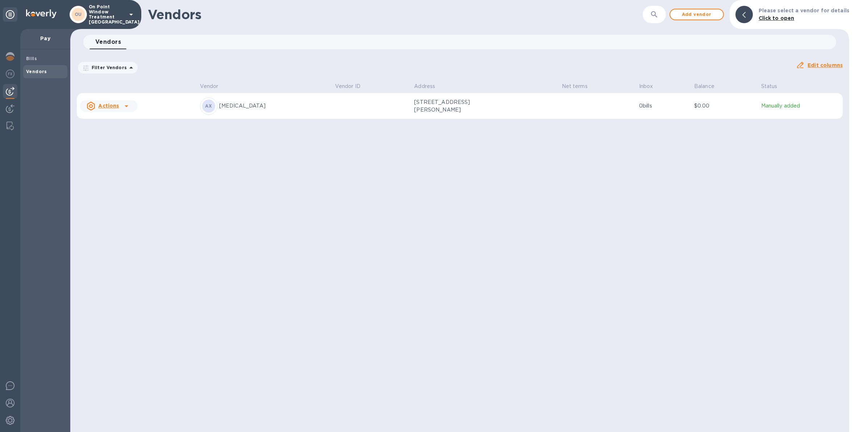
click at [332, 103] on td at bounding box center [371, 106] width 79 height 26
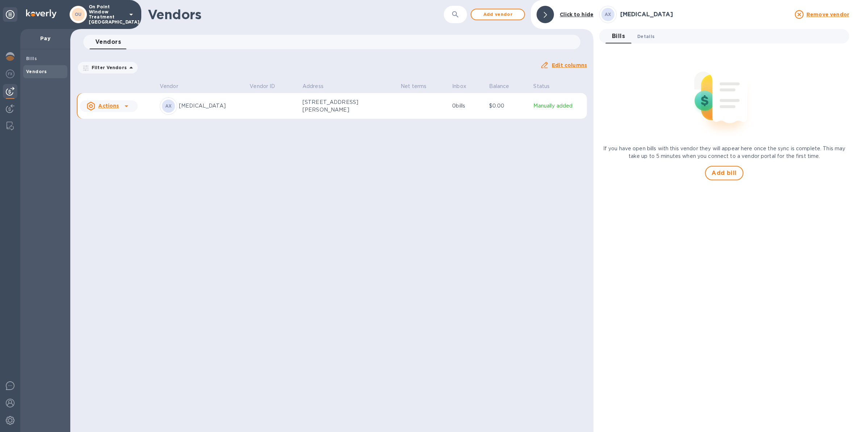
click at [636, 34] on button "Details 0" at bounding box center [646, 36] width 29 height 14
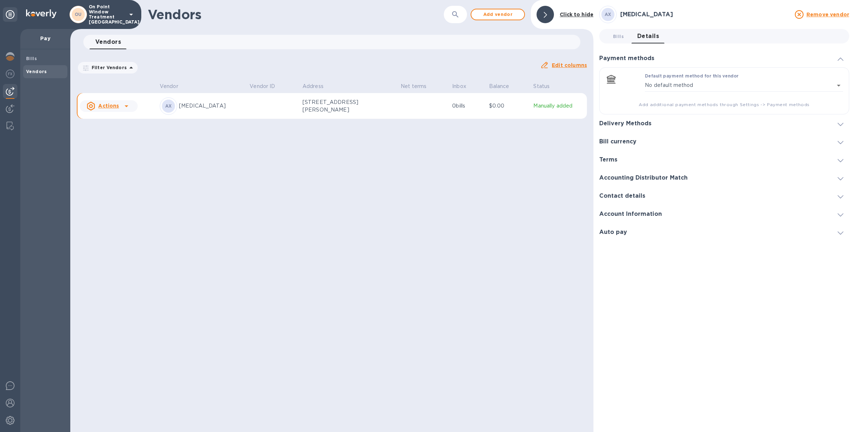
click at [844, 123] on div at bounding box center [840, 123] width 17 height 7
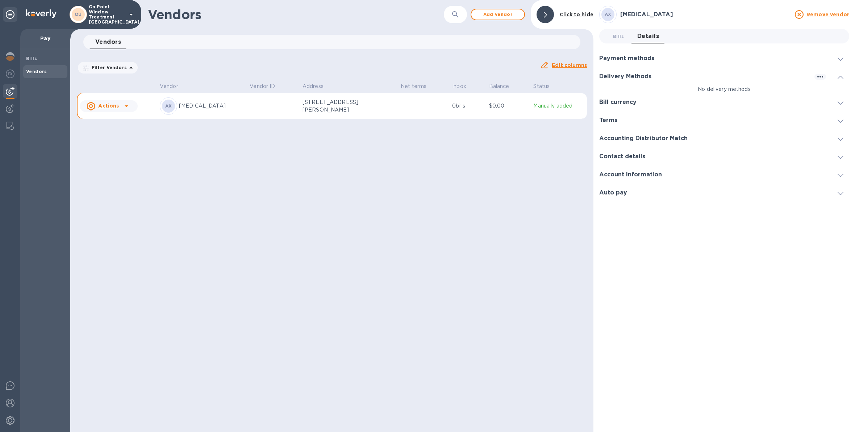
click at [109, 18] on p "On Point Window Treatment [GEOGRAPHIC_DATA]" at bounding box center [107, 14] width 36 height 20
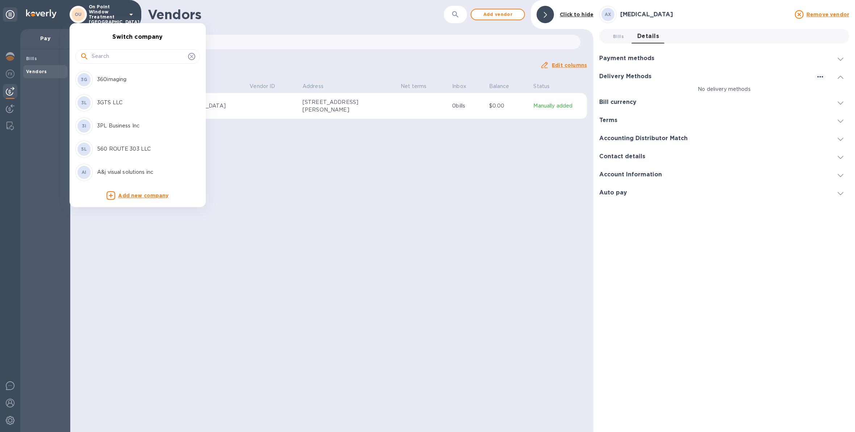
click at [120, 61] on input "text" at bounding box center [138, 56] width 93 height 11
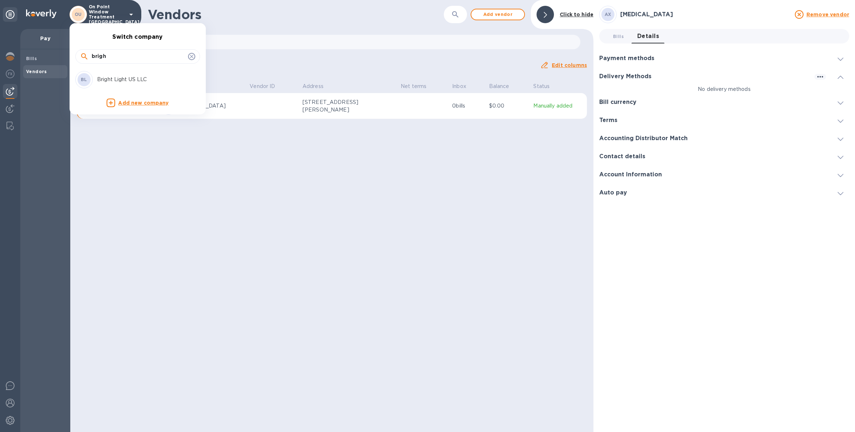
type input "brigh"
click at [126, 80] on p "Bright Light US LLC" at bounding box center [142, 80] width 91 height 8
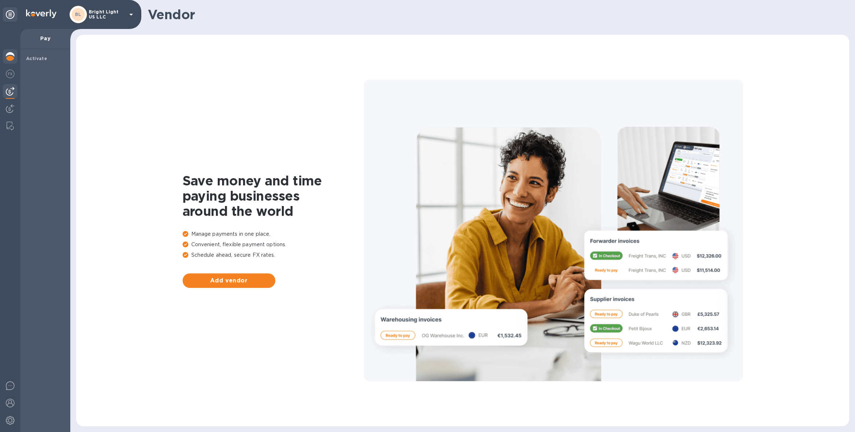
click at [9, 58] on img at bounding box center [10, 56] width 9 height 9
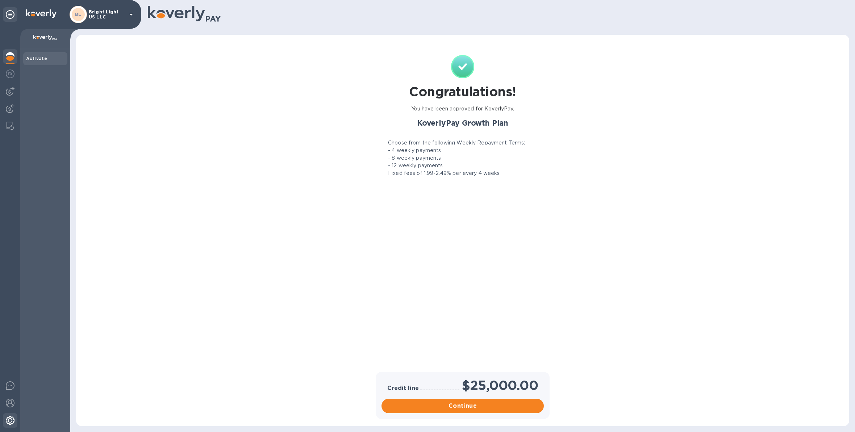
click at [12, 420] on img at bounding box center [10, 420] width 9 height 9
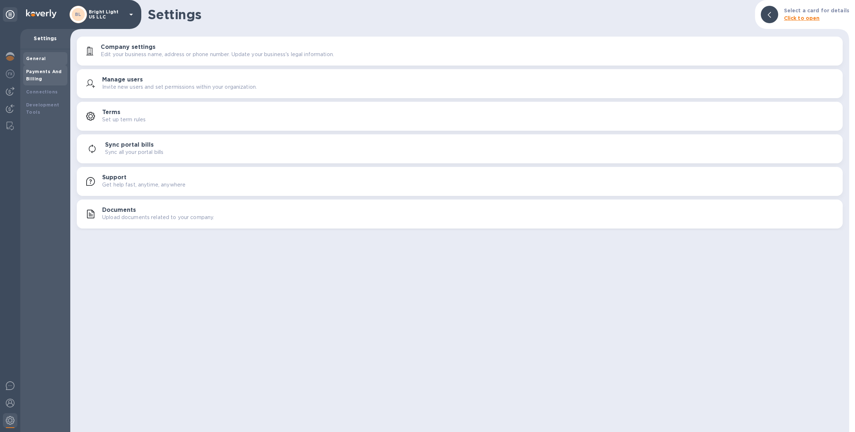
click at [46, 72] on b "Payments And Billing" at bounding box center [44, 75] width 36 height 13
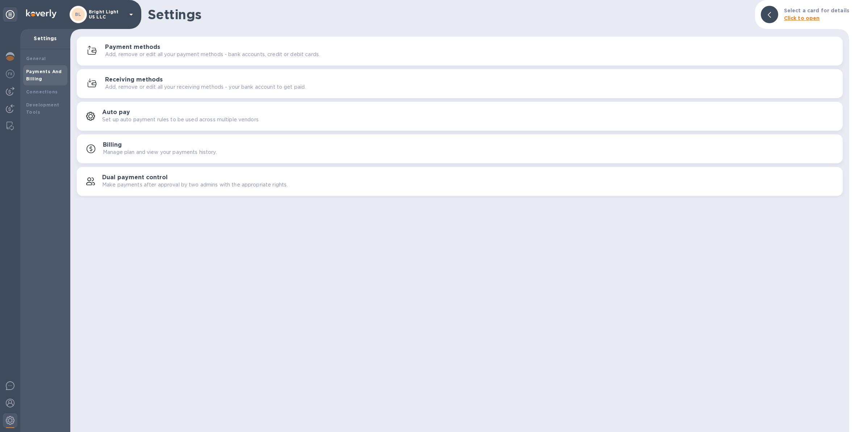
click at [166, 46] on div "Payment methods Add, remove or edit all your payment methods - bank accounts, c…" at bounding box center [471, 51] width 732 height 14
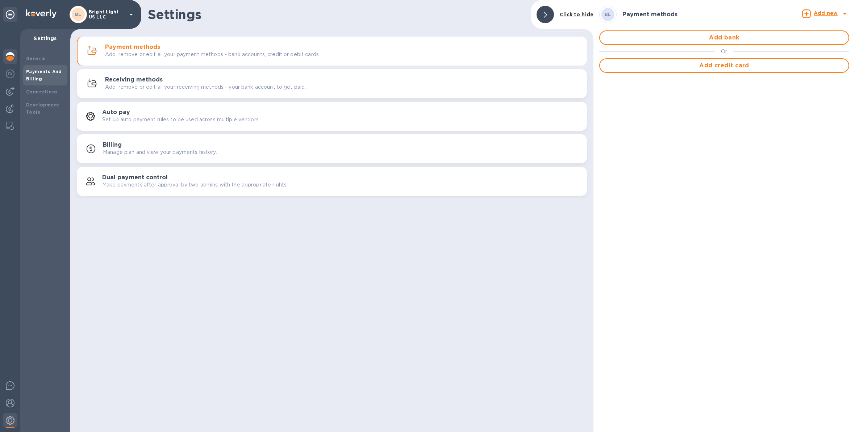
click at [16, 59] on div at bounding box center [10, 57] width 14 height 16
